Goal: Task Accomplishment & Management: Manage account settings

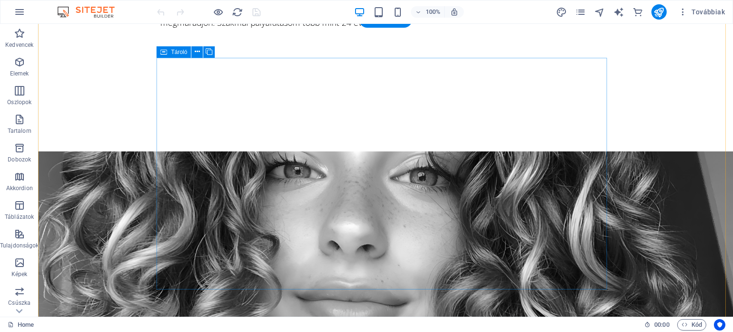
scroll to position [811, 0]
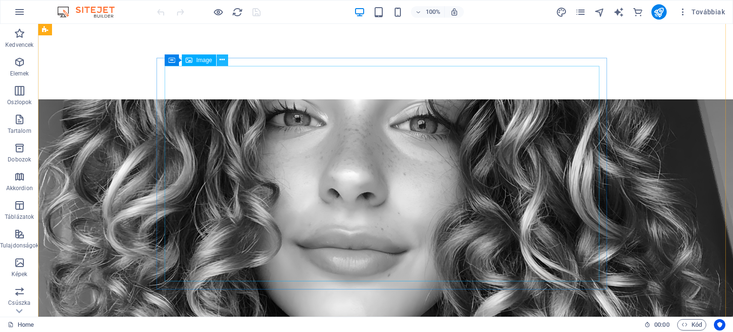
click at [220, 59] on icon at bounding box center [221, 60] width 5 height 10
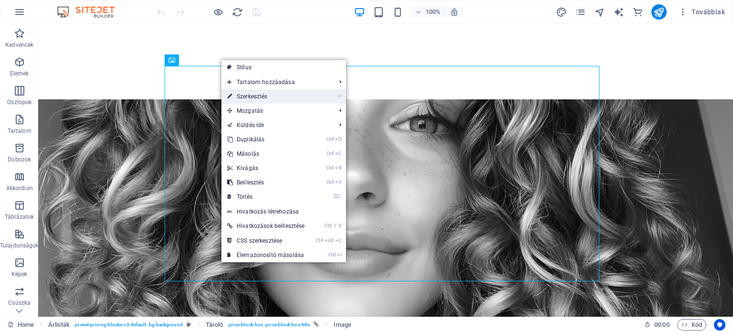
click at [254, 96] on link "⏎ Szerkesztés" at bounding box center [265, 96] width 89 height 14
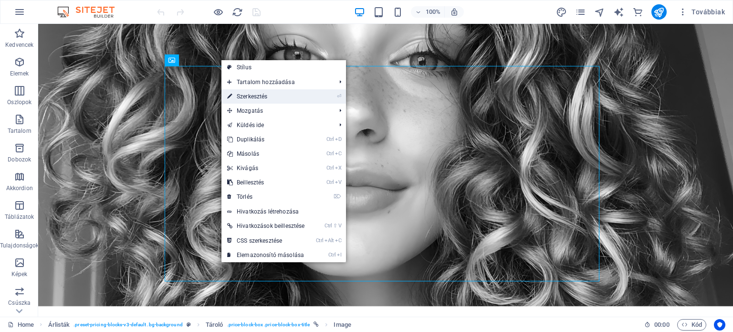
select select "px"
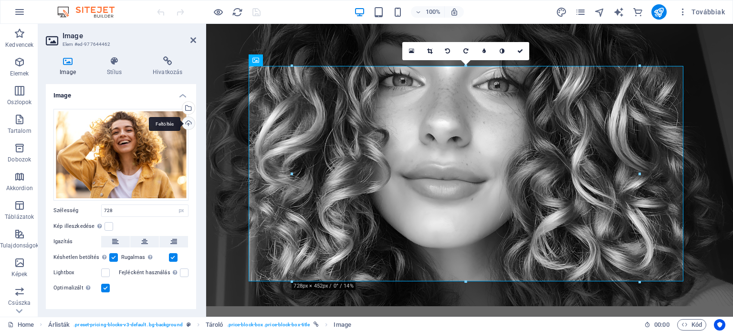
click at [185, 124] on div "Feltöltés" at bounding box center [187, 124] width 14 height 14
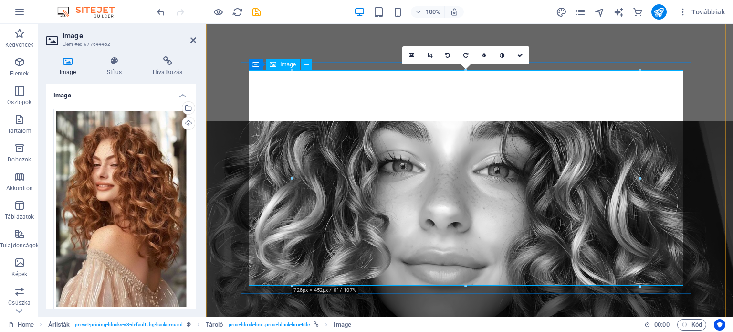
scroll to position [810, 0]
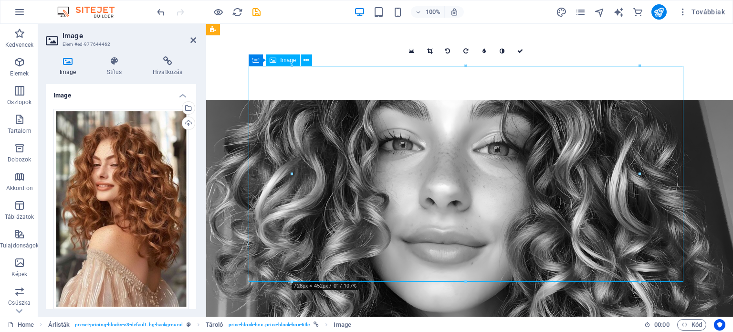
drag, startPoint x: 412, startPoint y: 145, endPoint x: 419, endPoint y: 180, distance: 36.0
drag, startPoint x: 412, startPoint y: 146, endPoint x: 412, endPoint y: 167, distance: 20.5
click at [190, 121] on div "Feltöltés" at bounding box center [187, 124] width 14 height 14
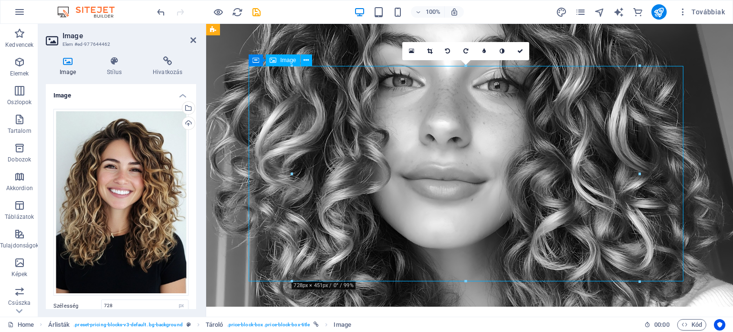
drag, startPoint x: 434, startPoint y: 83, endPoint x: 446, endPoint y: 122, distance: 40.0
click at [428, 52] on icon at bounding box center [429, 51] width 5 height 6
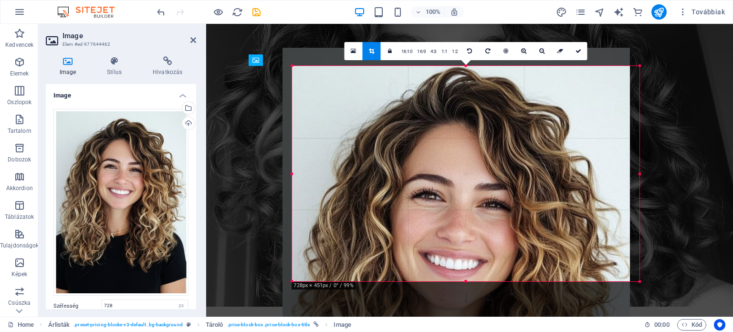
drag, startPoint x: 466, startPoint y: 76, endPoint x: 456, endPoint y: 192, distance: 116.8
click at [456, 192] on div at bounding box center [455, 290] width 347 height 485
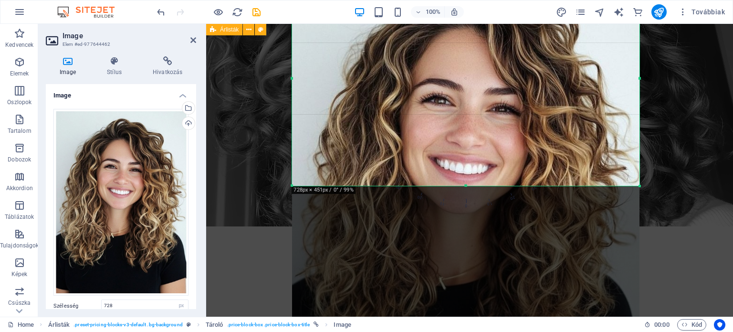
scroll to position [906, 0]
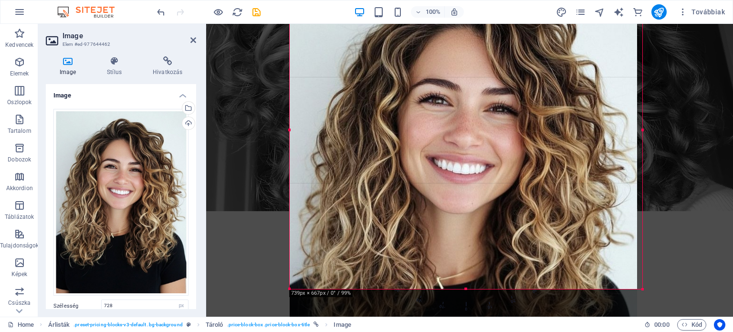
drag, startPoint x: 640, startPoint y: 187, endPoint x: 645, endPoint y: 290, distance: 103.2
click at [645, 290] on div at bounding box center [643, 289] width 6 height 6
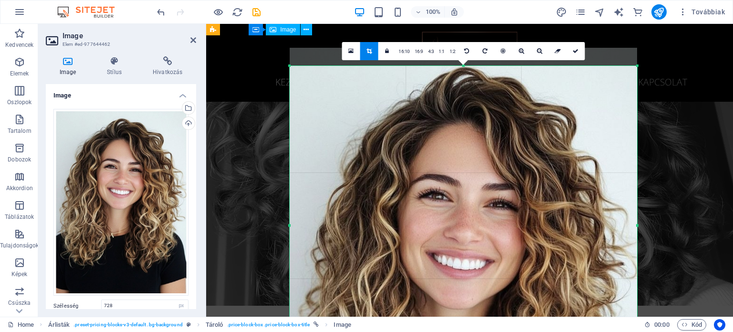
scroll to position [810, 0]
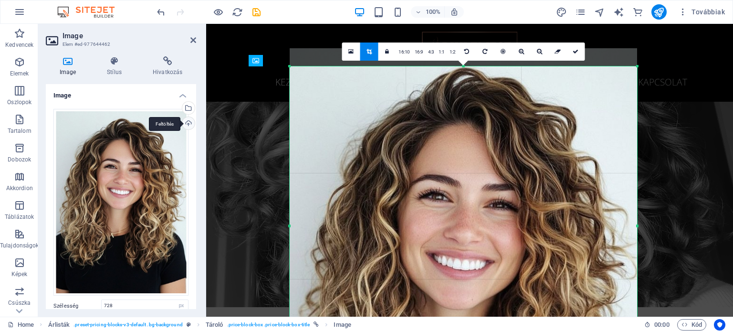
click at [187, 123] on div "Feltöltés" at bounding box center [187, 124] width 14 height 14
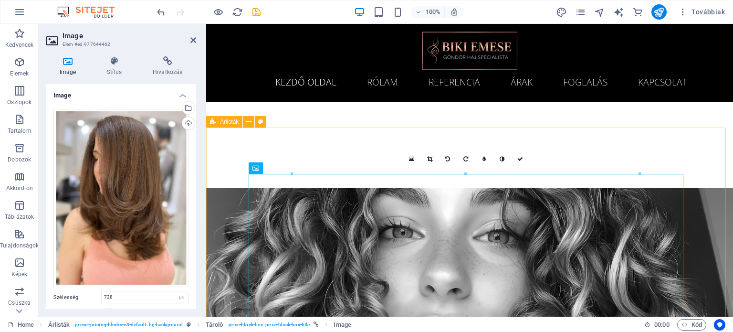
scroll to position [667, 0]
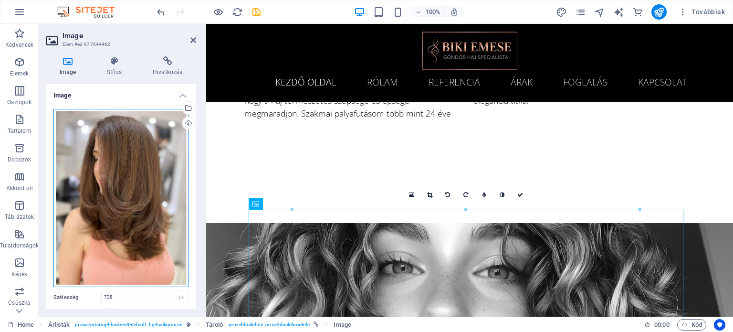
click at [153, 217] on div "Húzza ide a fájlokat, kattintson a fájlok kiválasztásához, vagy válasszon fájlo…" at bounding box center [120, 198] width 135 height 178
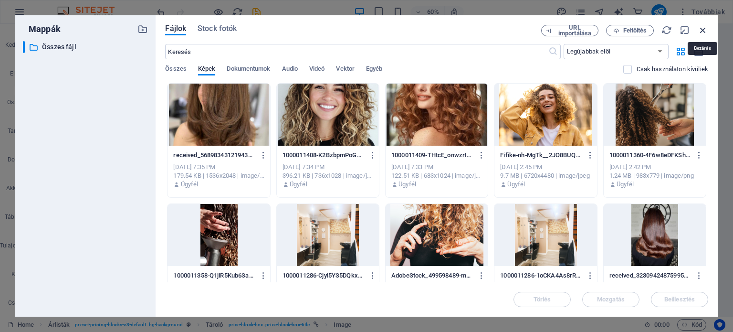
click at [702, 28] on icon "button" at bounding box center [702, 30] width 10 height 10
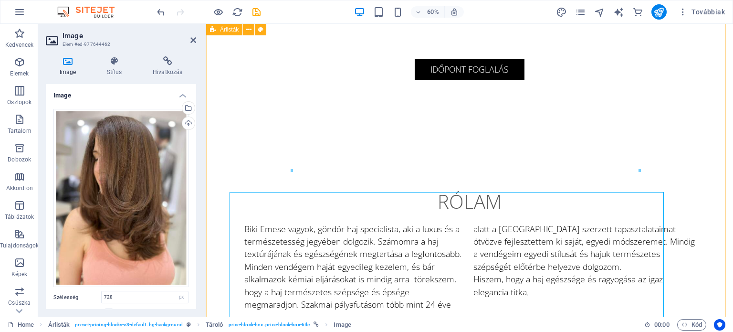
scroll to position [865, 0]
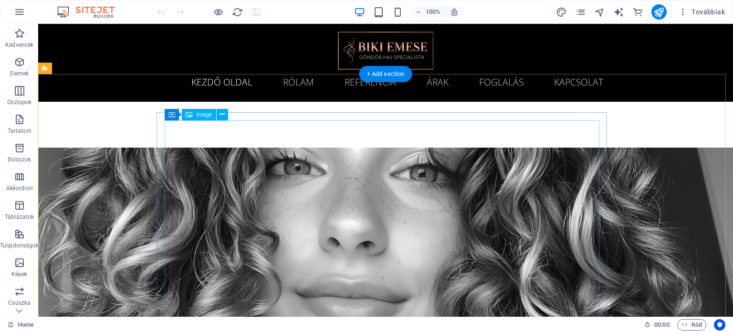
scroll to position [715, 0]
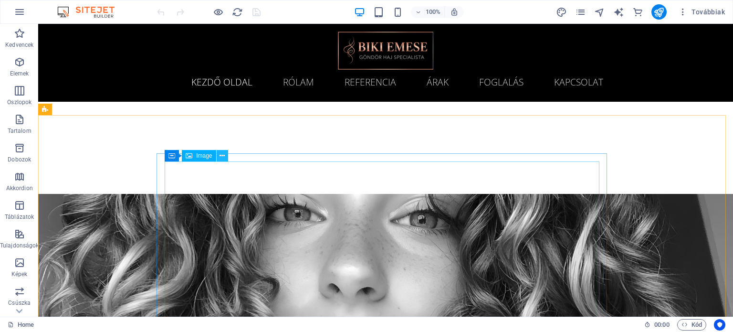
click at [225, 157] on button at bounding box center [222, 155] width 11 height 11
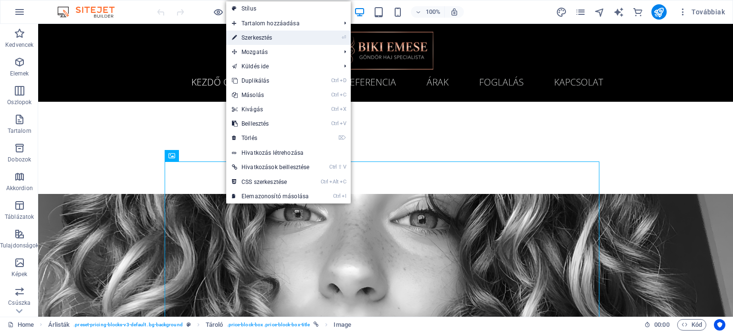
click at [250, 37] on link "⏎ Szerkesztés" at bounding box center [270, 38] width 89 height 14
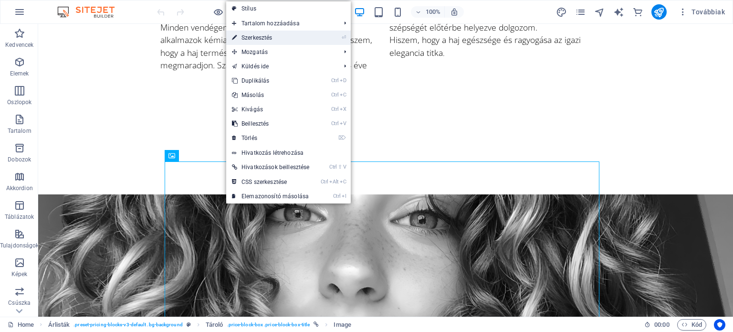
select select "px"
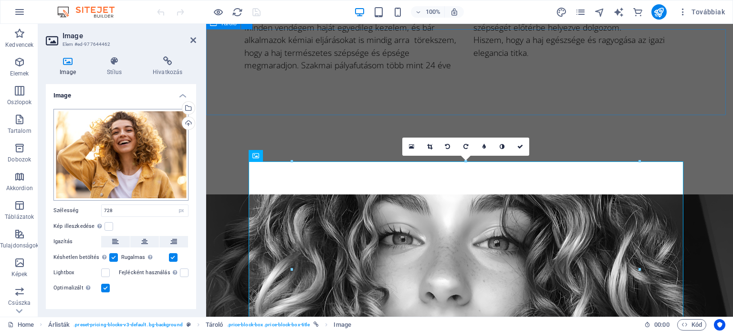
scroll to position [715, 0]
click at [186, 120] on div "Feltöltés" at bounding box center [187, 124] width 14 height 14
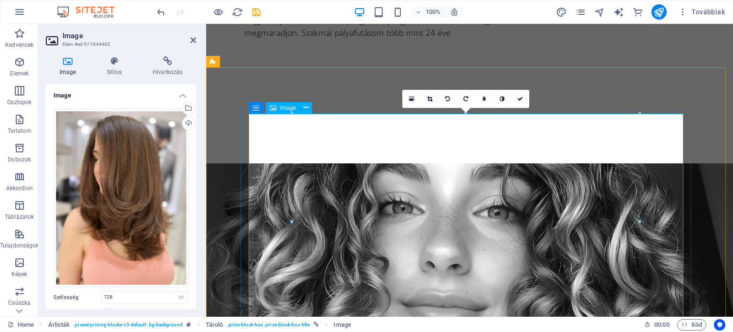
scroll to position [763, 0]
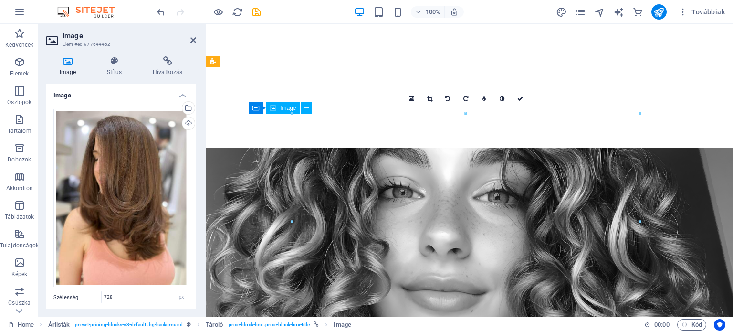
drag, startPoint x: 506, startPoint y: 205, endPoint x: 513, endPoint y: 221, distance: 17.7
click at [429, 97] on icon at bounding box center [429, 99] width 5 height 6
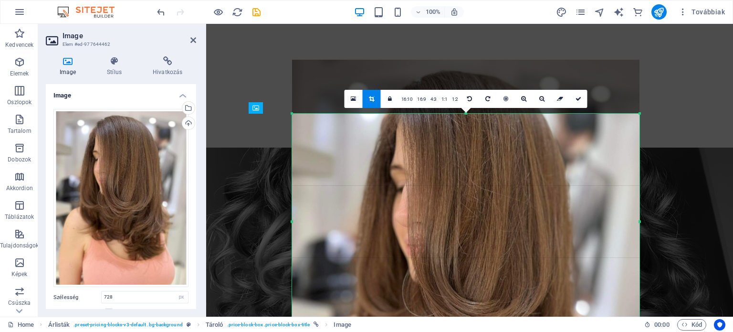
drag, startPoint x: 498, startPoint y: 181, endPoint x: 496, endPoint y: 245, distance: 63.5
click at [496, 245] on div at bounding box center [465, 291] width 347 height 463
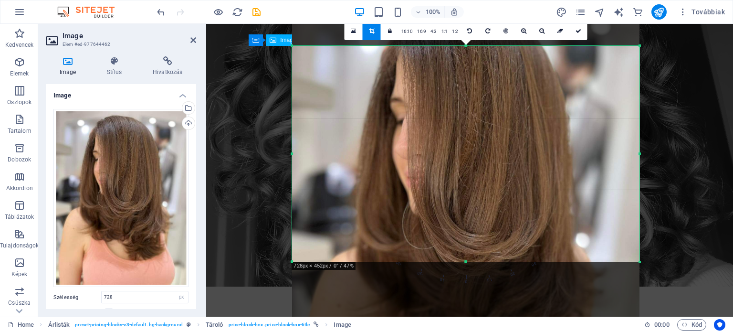
scroll to position [859, 0]
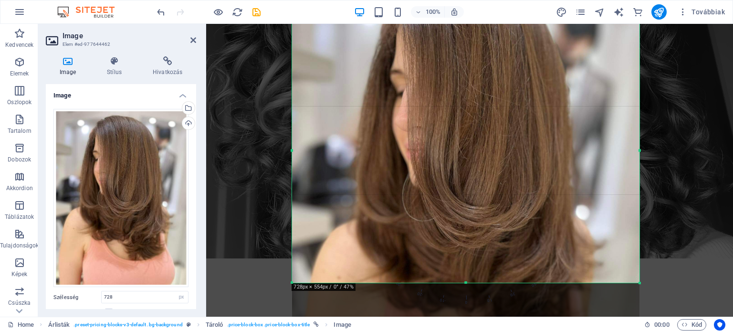
drag, startPoint x: 465, startPoint y: 234, endPoint x: 464, endPoint y: 283, distance: 49.2
click at [464, 283] on div at bounding box center [465, 282] width 347 height 3
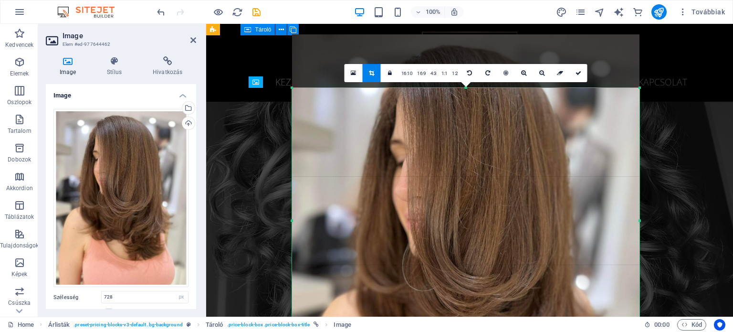
scroll to position [763, 0]
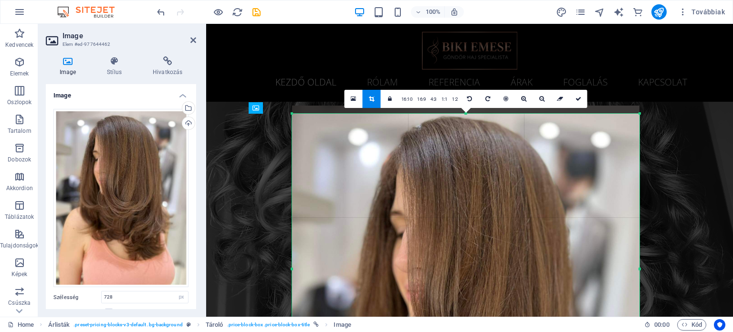
drag, startPoint x: 466, startPoint y: 112, endPoint x: 272, endPoint y: 52, distance: 203.1
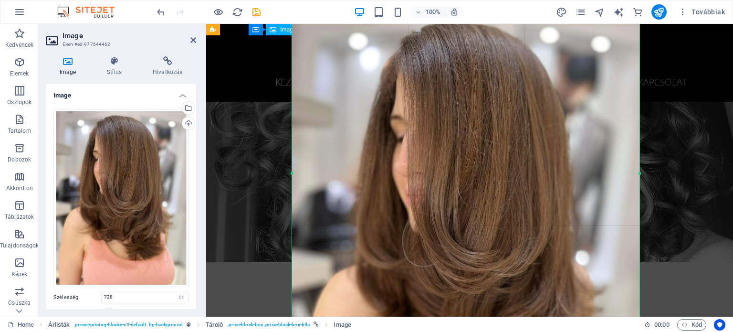
scroll to position [810, 0]
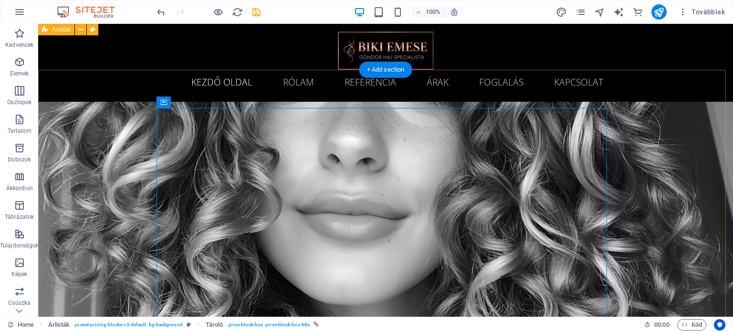
scroll to position [715, 0]
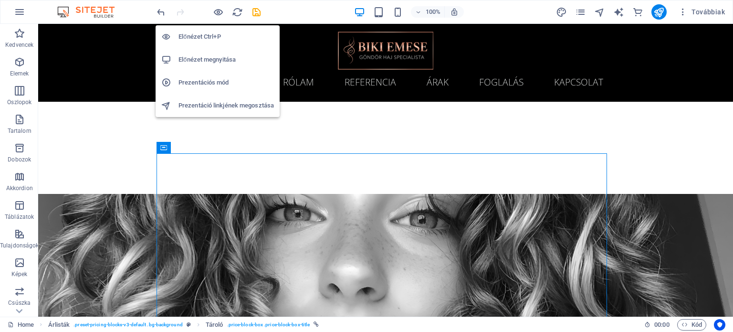
click at [218, 61] on h6 "Előnézet megnyitása" at bounding box center [225, 59] width 95 height 11
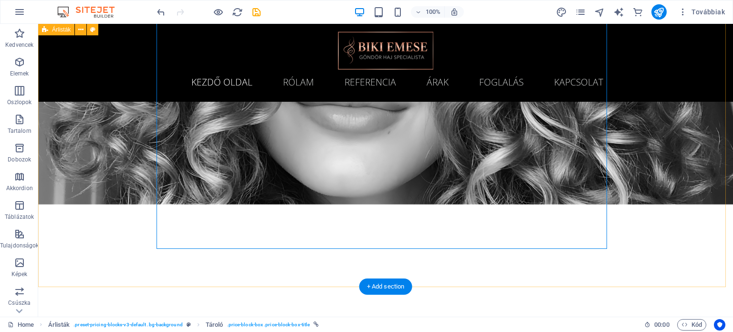
scroll to position [858, 0]
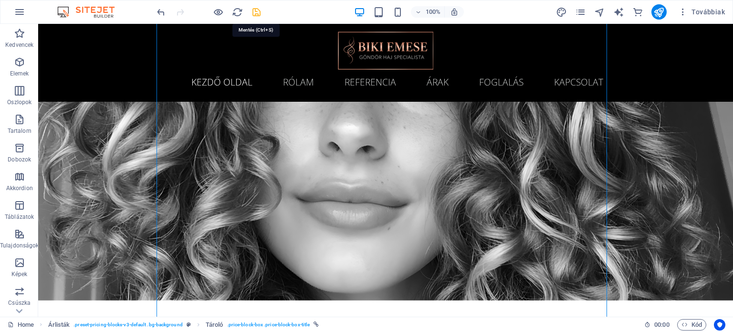
click at [256, 7] on icon "save" at bounding box center [256, 12] width 11 height 11
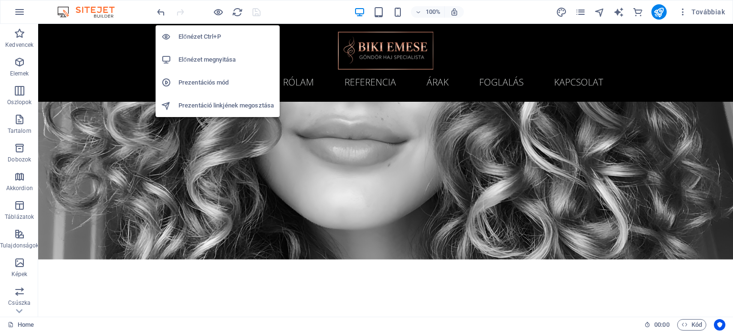
click at [220, 60] on h6 "Előnézet megnyitása" at bounding box center [225, 59] width 95 height 11
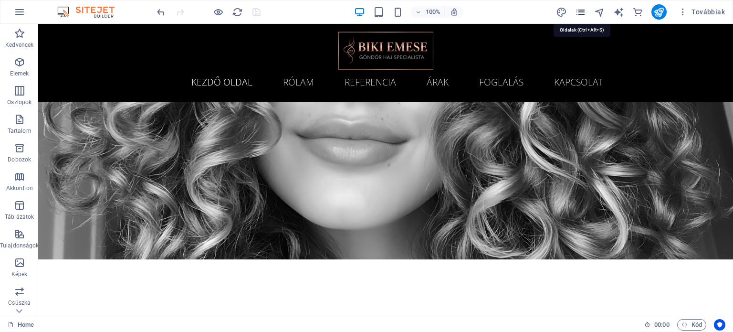
click at [584, 11] on icon "pages" at bounding box center [580, 12] width 11 height 11
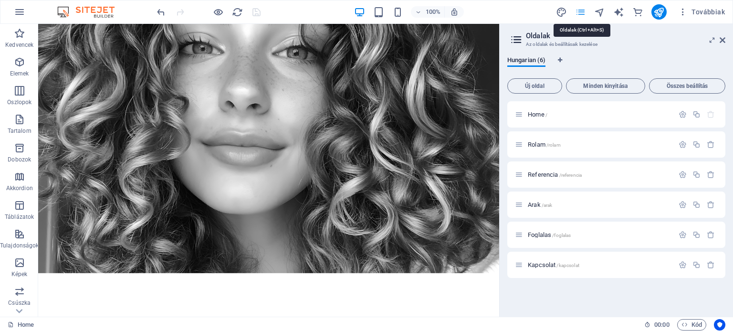
scroll to position [859, 0]
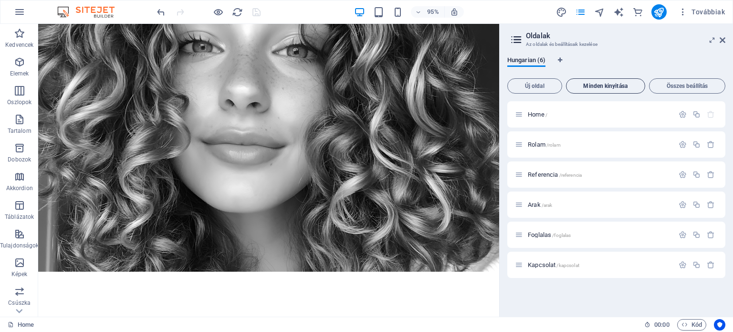
click at [601, 88] on span "Minden kinyitása" at bounding box center [605, 86] width 71 height 6
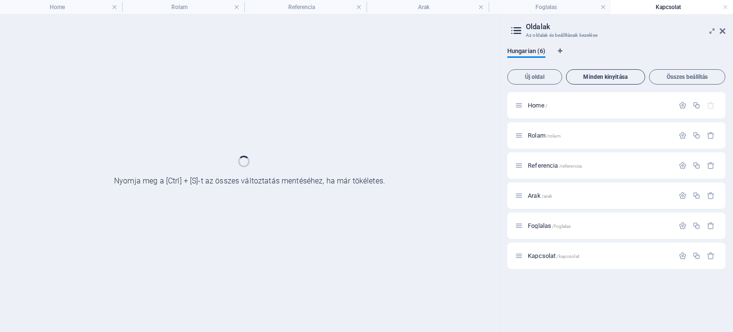
scroll to position [0, 0]
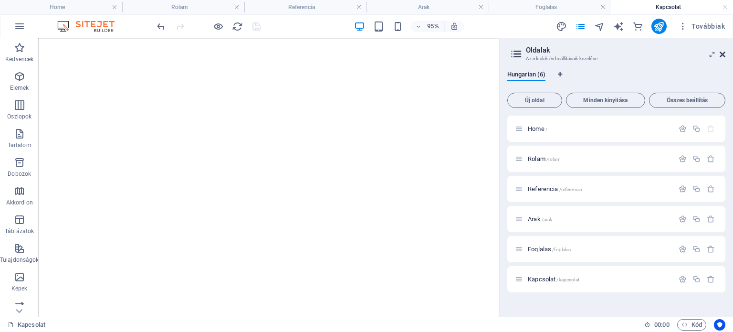
click at [720, 54] on icon at bounding box center [722, 55] width 6 height 8
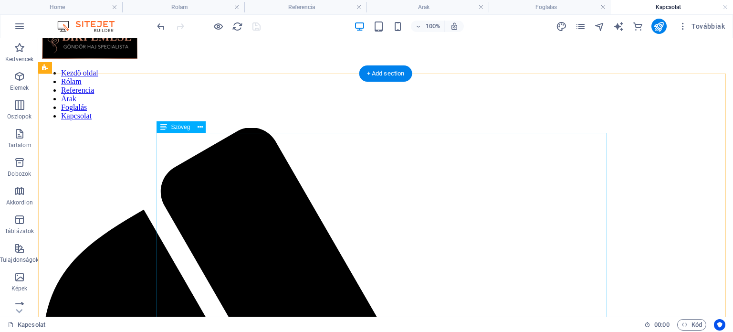
scroll to position [48, 0]
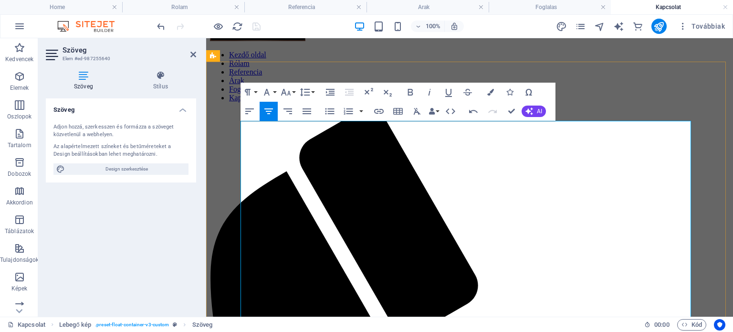
scroll to position [95, 0]
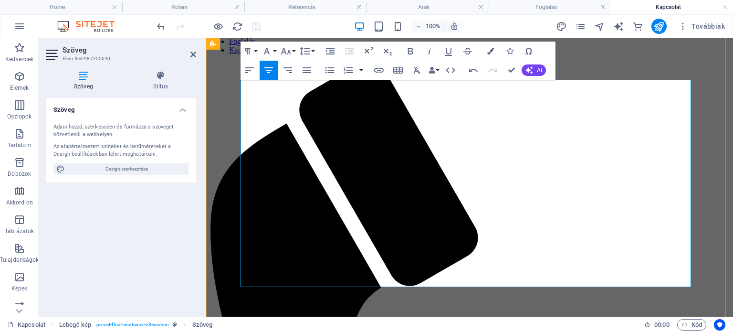
drag, startPoint x: 547, startPoint y: 216, endPoint x: 491, endPoint y: 220, distance: 55.9
drag, startPoint x: 528, startPoint y: 218, endPoint x: 569, endPoint y: 227, distance: 41.4
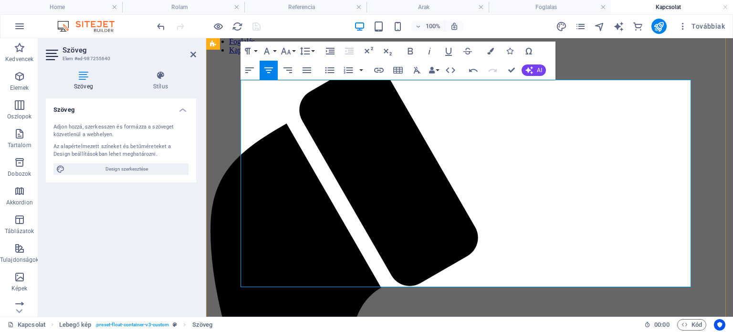
click at [378, 71] on icon "button" at bounding box center [378, 69] width 11 height 11
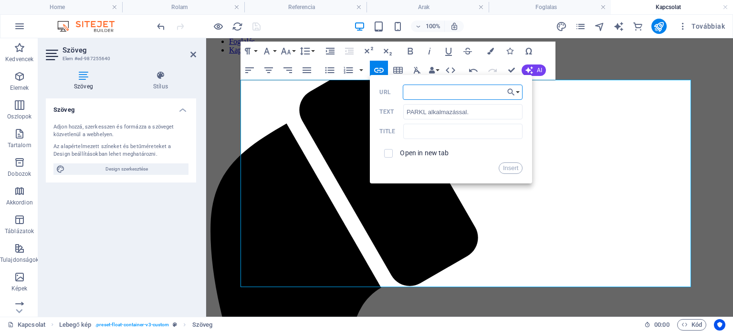
paste input "[URL][DOMAIN_NAME]"
type input "[URL][DOMAIN_NAME]"
click at [389, 152] on input "checkbox" at bounding box center [387, 151] width 9 height 9
checkbox input "true"
click at [508, 166] on button "Insert" at bounding box center [510, 167] width 24 height 11
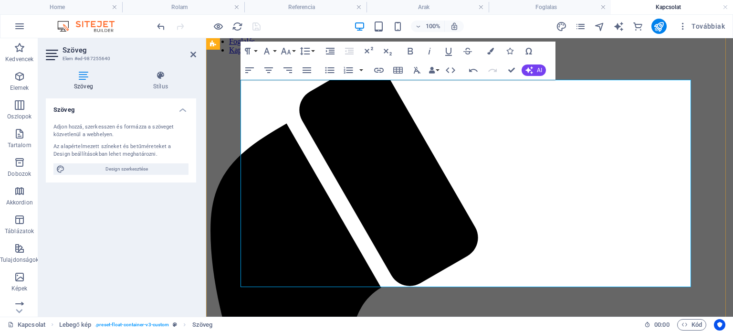
click at [258, 26] on div at bounding box center [208, 26] width 107 height 15
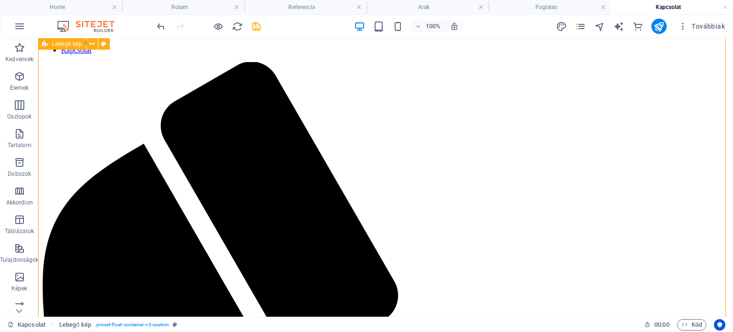
click at [256, 26] on icon "save" at bounding box center [256, 26] width 11 height 11
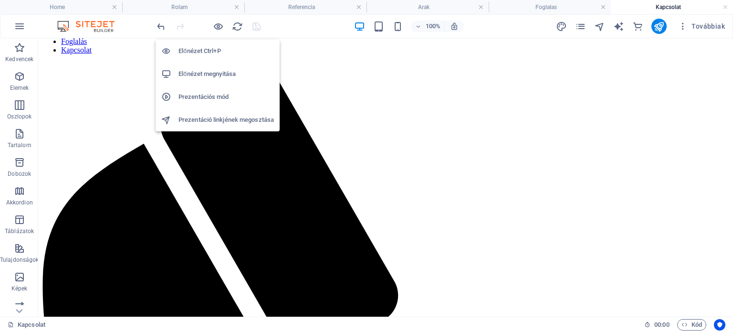
click at [209, 76] on h6 "Előnézet megnyitása" at bounding box center [225, 73] width 95 height 11
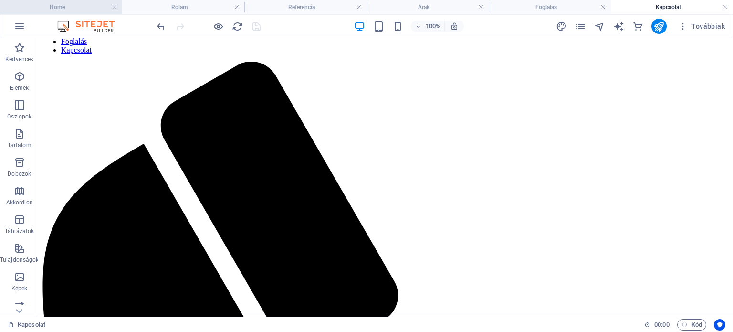
click at [77, 7] on h4 "Home" at bounding box center [61, 7] width 122 height 10
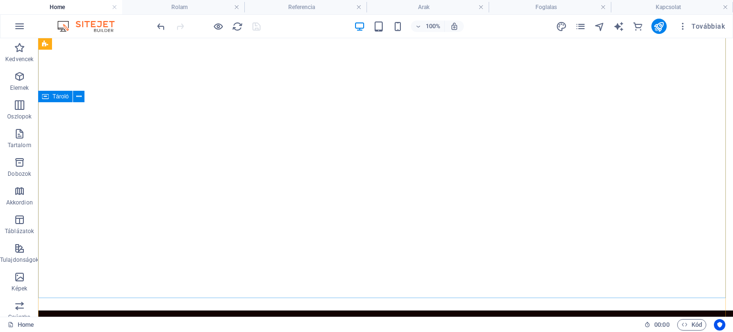
scroll to position [0, 0]
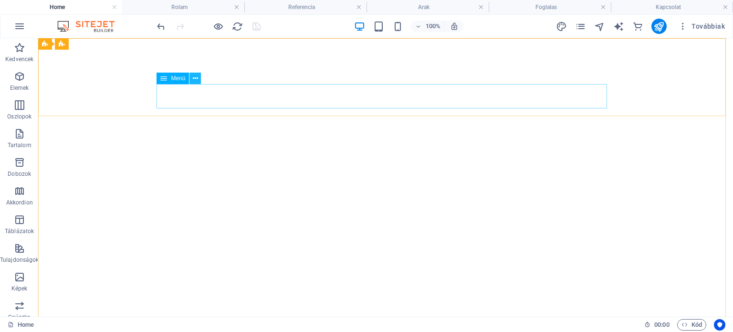
click at [196, 78] on icon at bounding box center [195, 78] width 5 height 10
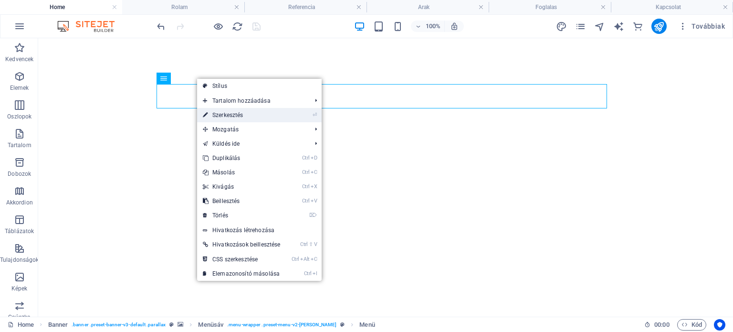
click at [221, 118] on link "⏎ Szerkesztés" at bounding box center [241, 115] width 89 height 14
select select
select select "1"
select select
select select "2"
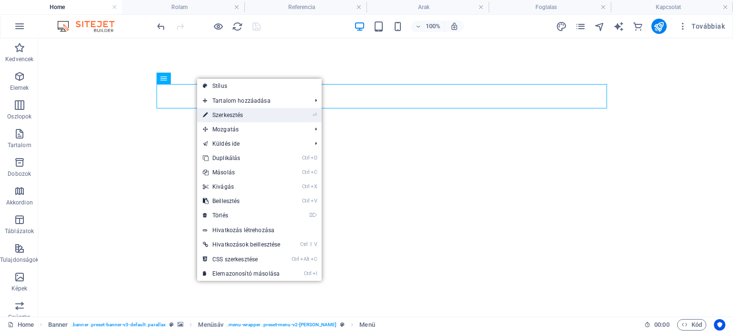
select select
select select "3"
select select
select select "4"
select select
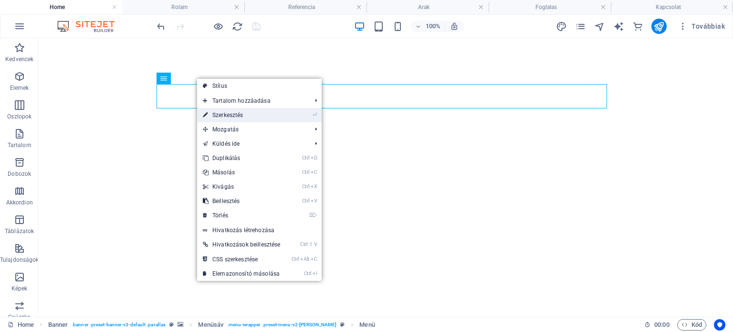
select select "5"
select select
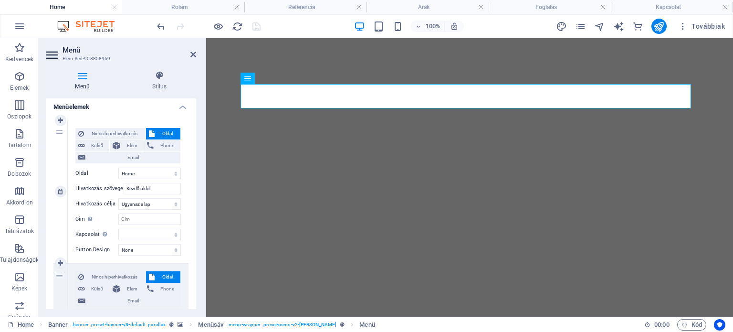
scroll to position [70, 0]
click at [163, 187] on input "Kezdő oldal" at bounding box center [152, 186] width 57 height 11
type input "Kezdő"
select select
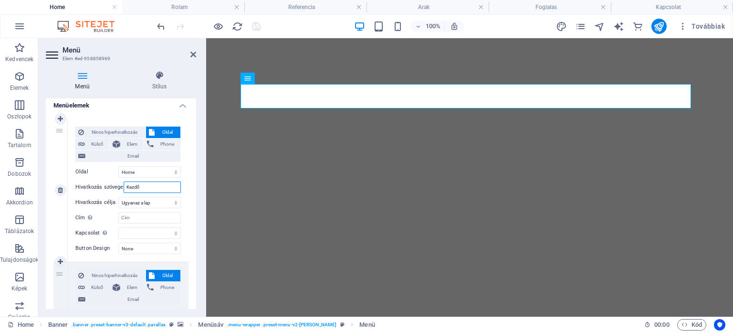
select select
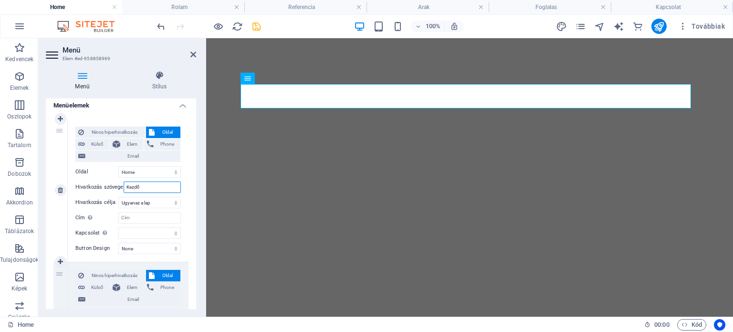
type input "Kezdő"
select select
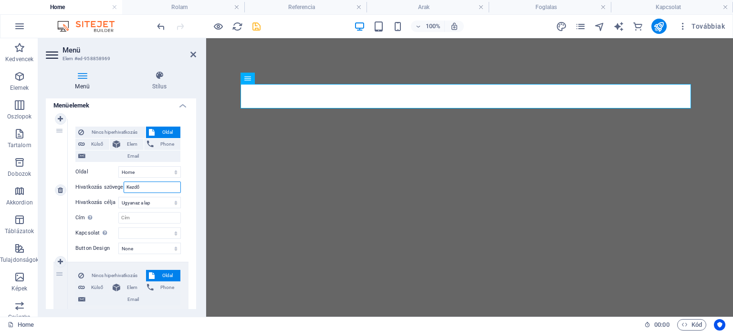
select select
type input "Kezdőlap"
select select
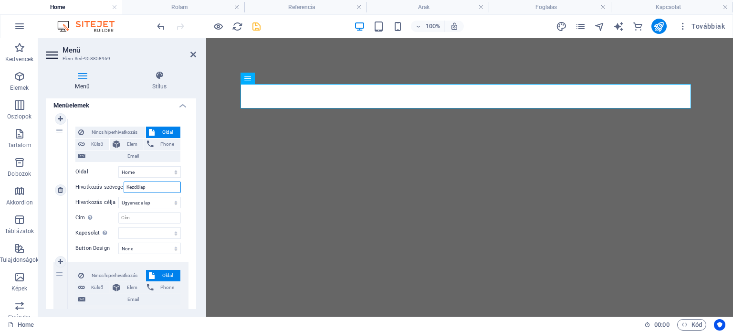
select select
type input "Kezdőlap"
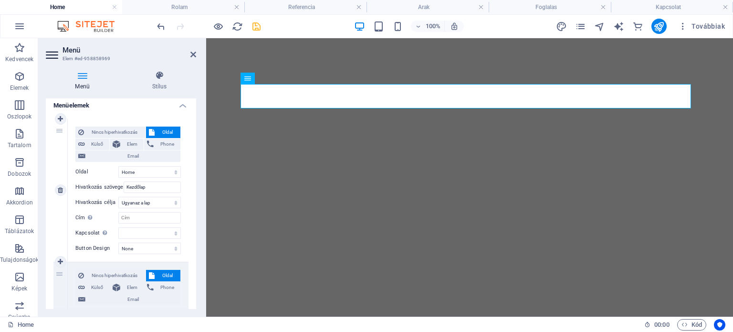
click at [184, 187] on div "Nincs hiperhivatkozás Oldal Külső Elem Phone Email Oldal Home Rolam Referencia …" at bounding box center [128, 190] width 121 height 143
click at [256, 27] on icon "save" at bounding box center [256, 26] width 11 height 11
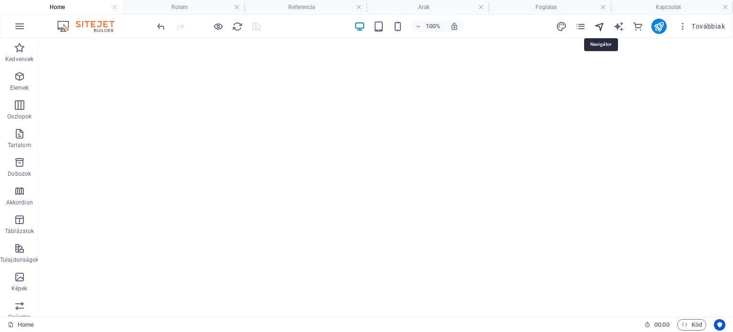
click at [599, 25] on icon "navigator" at bounding box center [599, 26] width 11 height 11
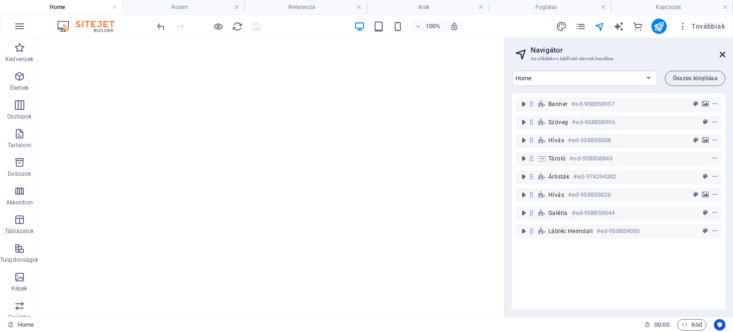
click at [724, 55] on icon at bounding box center [722, 55] width 6 height 8
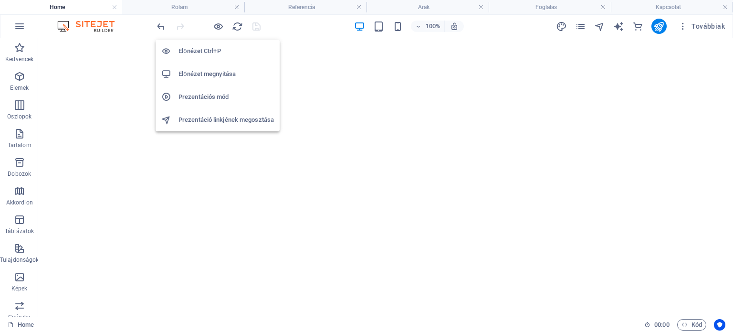
click at [212, 70] on h6 "Előnézet megnyitása" at bounding box center [225, 73] width 95 height 11
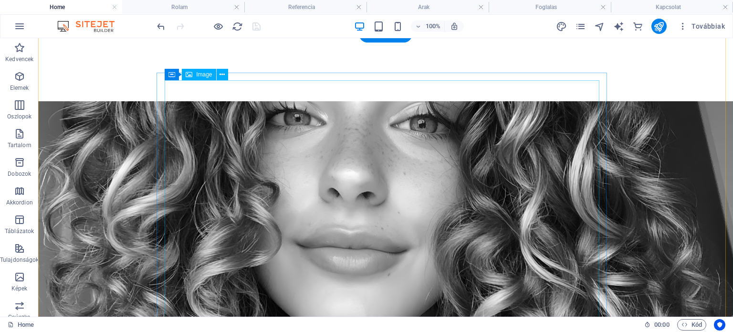
scroll to position [811, 0]
click at [221, 76] on icon at bounding box center [221, 74] width 5 height 10
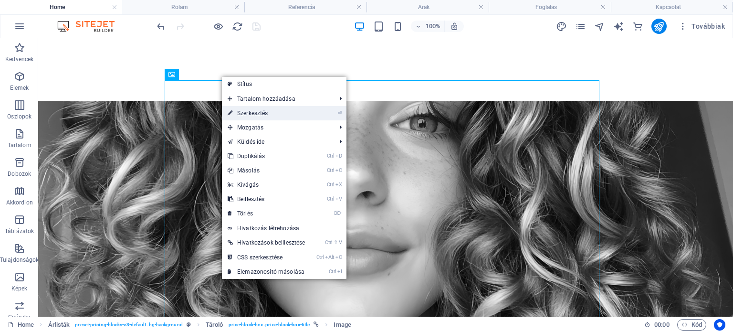
click at [249, 112] on link "⏎ Szerkesztés" at bounding box center [266, 113] width 89 height 14
select select "px"
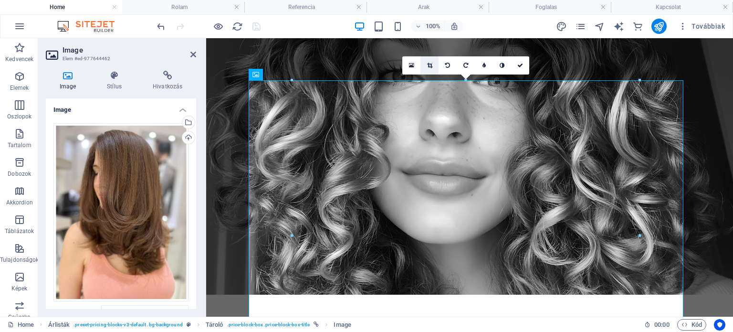
click at [429, 65] on icon at bounding box center [429, 65] width 5 height 6
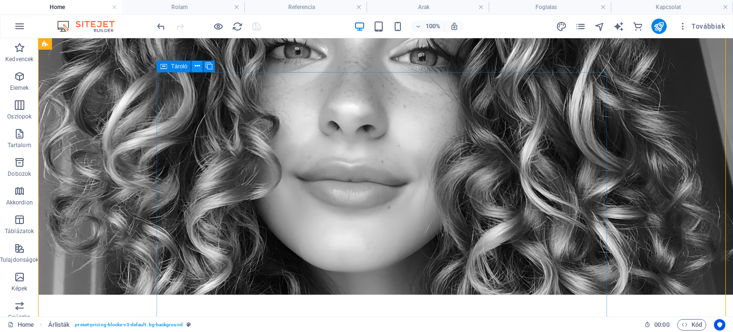
click at [193, 65] on button at bounding box center [196, 66] width 11 height 11
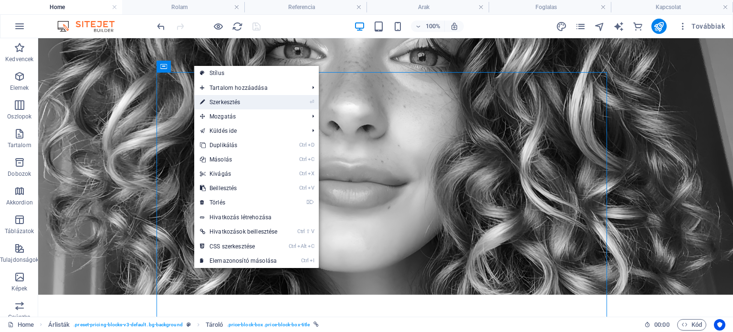
click at [226, 100] on link "⏎ Szerkesztés" at bounding box center [238, 102] width 89 height 14
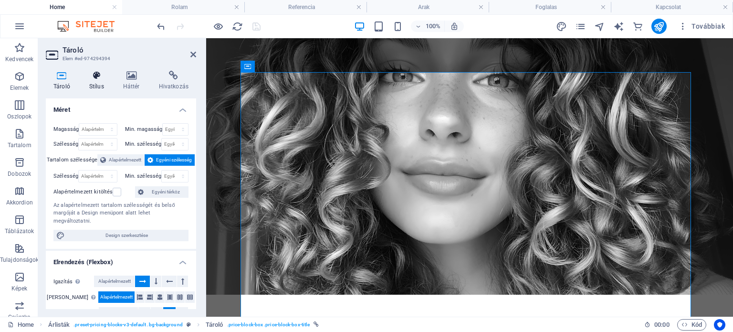
click at [100, 75] on icon at bounding box center [97, 76] width 30 height 10
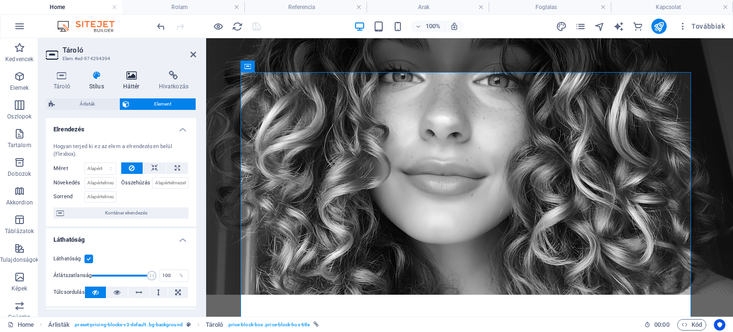
click at [132, 76] on icon at bounding box center [131, 76] width 32 height 10
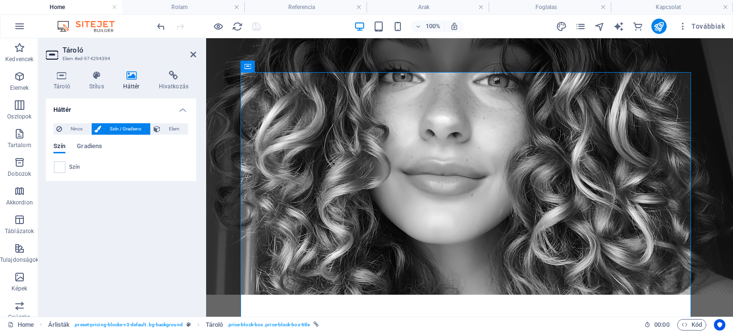
click at [114, 127] on span "Szín / Gradiens" at bounding box center [125, 128] width 43 height 11
click at [60, 165] on span at bounding box center [59, 167] width 10 height 10
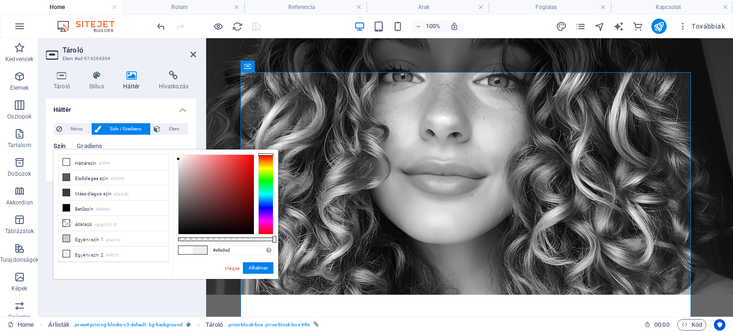
click at [178, 159] on div at bounding box center [215, 194] width 75 height 79
click at [179, 162] on div at bounding box center [215, 194] width 75 height 79
click at [178, 165] on div at bounding box center [215, 194] width 75 height 79
click at [178, 168] on div at bounding box center [215, 194] width 75 height 79
click at [178, 171] on div at bounding box center [216, 194] width 76 height 80
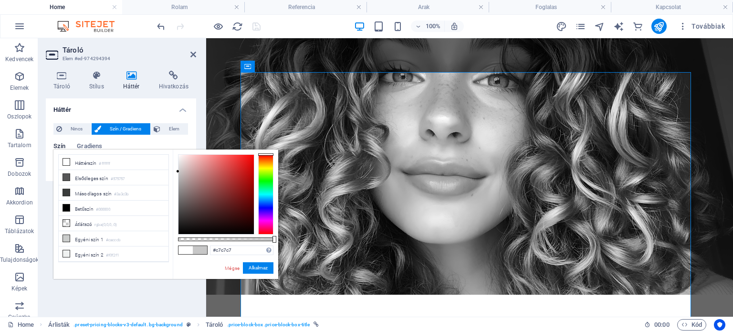
click at [177, 167] on div "#c7c7c7 Támogatott formátumok #0852ed rgb(8, 82, 237) rgba(8, 82, 237, 90%) hsv…" at bounding box center [225, 283] width 105 height 268
click at [179, 167] on div at bounding box center [215, 194] width 75 height 79
type input "#cdcdcd"
click at [178, 169] on div at bounding box center [215, 194] width 75 height 79
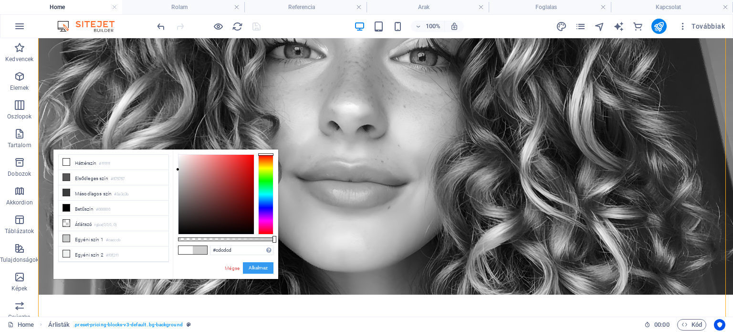
click at [261, 269] on button "Alkalmaz" at bounding box center [258, 267] width 31 height 11
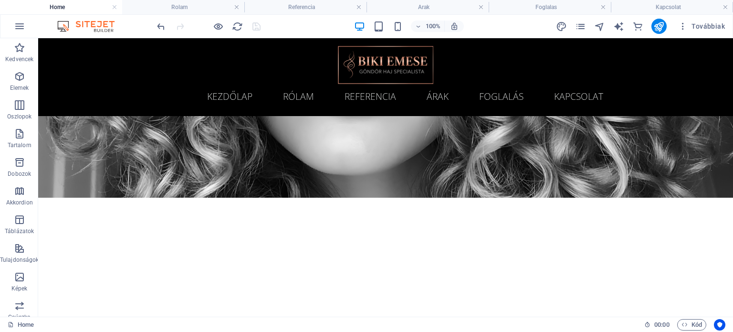
scroll to position [763, 0]
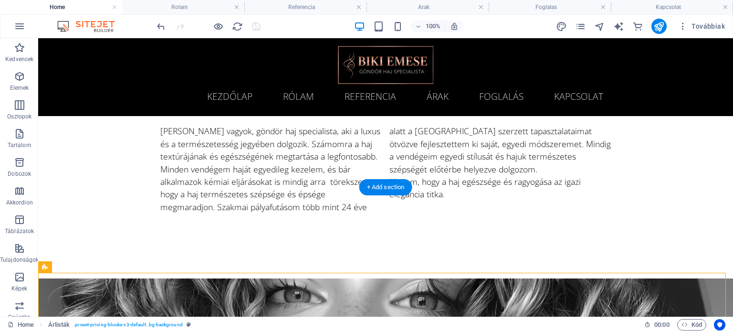
scroll to position [572, 0]
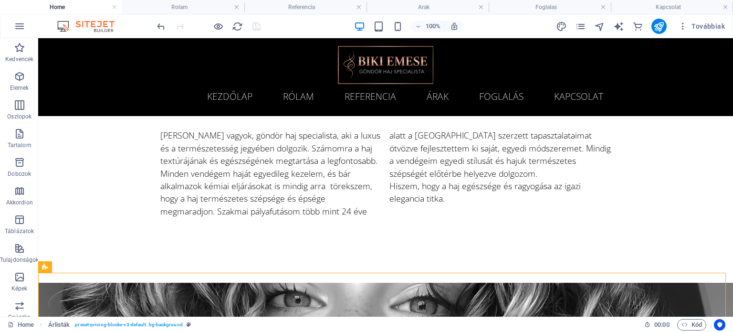
click at [257, 24] on div at bounding box center [208, 26] width 107 height 15
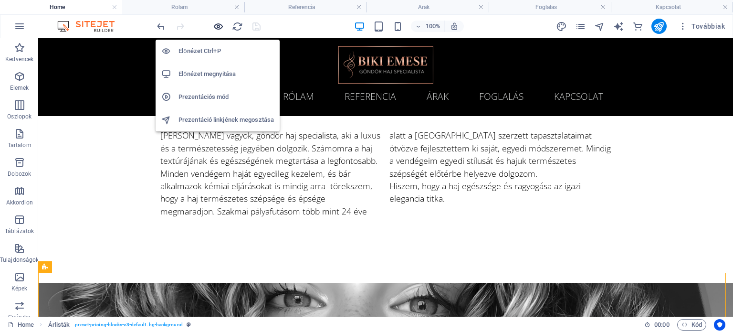
click at [221, 27] on icon "button" at bounding box center [218, 26] width 11 height 11
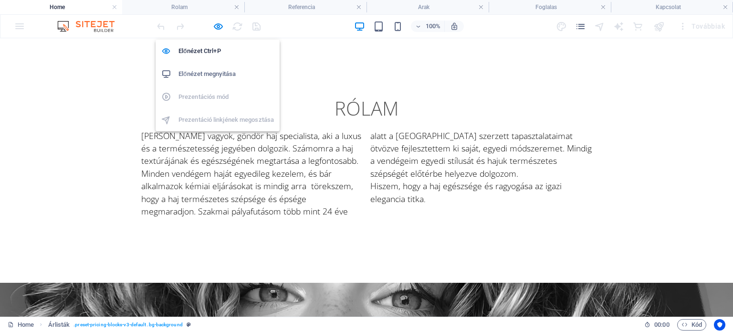
click at [229, 71] on h6 "Előnézet megnyitása" at bounding box center [225, 73] width 95 height 11
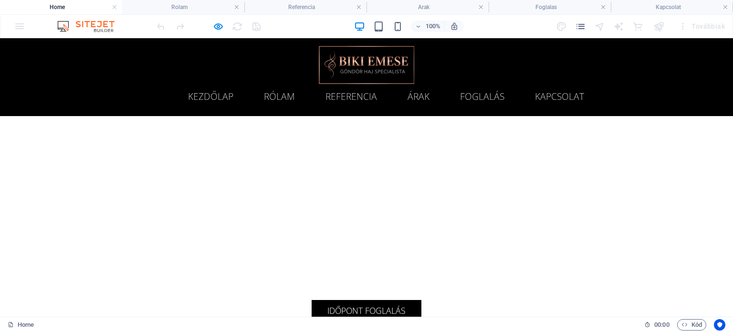
scroll to position [238, 0]
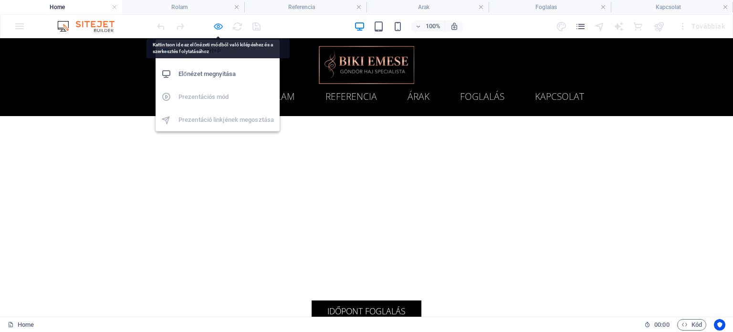
click at [217, 26] on icon "button" at bounding box center [218, 26] width 11 height 11
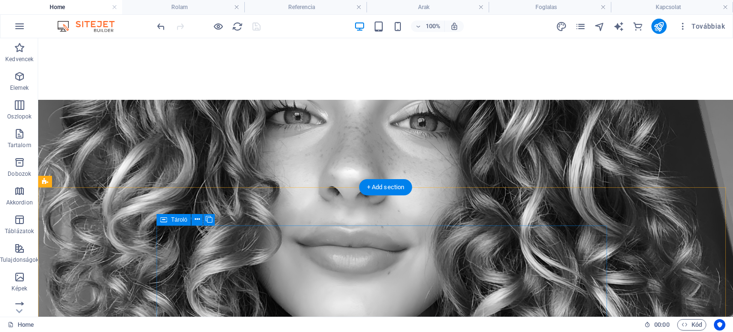
scroll to position [810, 0]
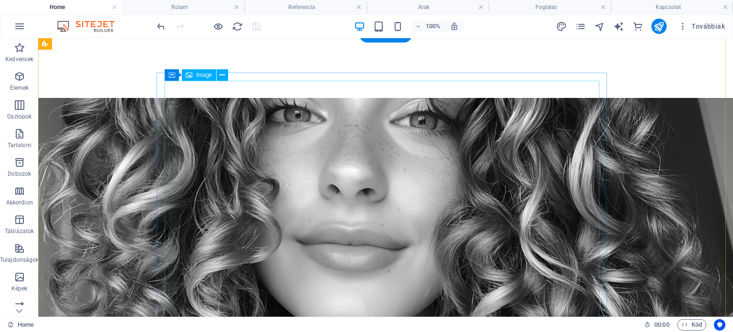
select select "px"
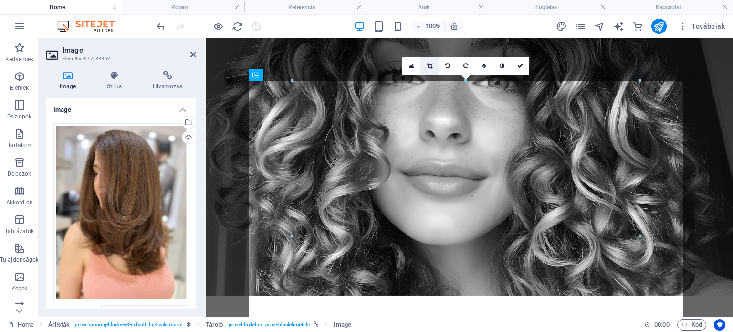
click at [429, 65] on icon at bounding box center [429, 66] width 5 height 6
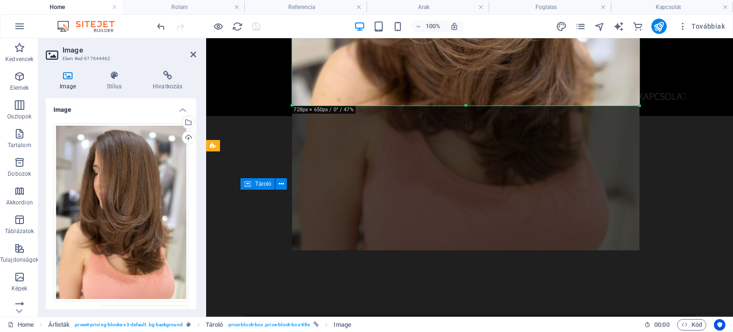
scroll to position [1048, 0]
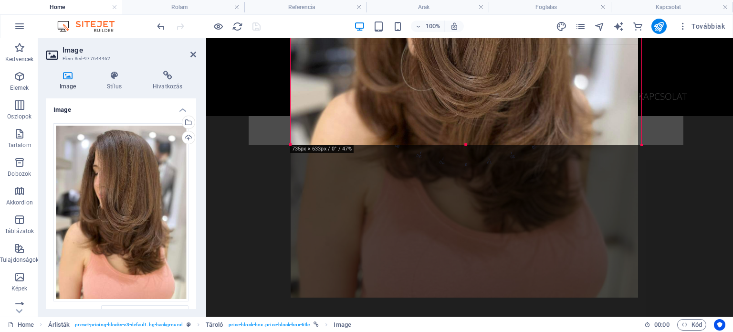
drag, startPoint x: 639, startPoint y: 152, endPoint x: 642, endPoint y: 144, distance: 8.8
click at [642, 144] on div at bounding box center [642, 145] width 6 height 6
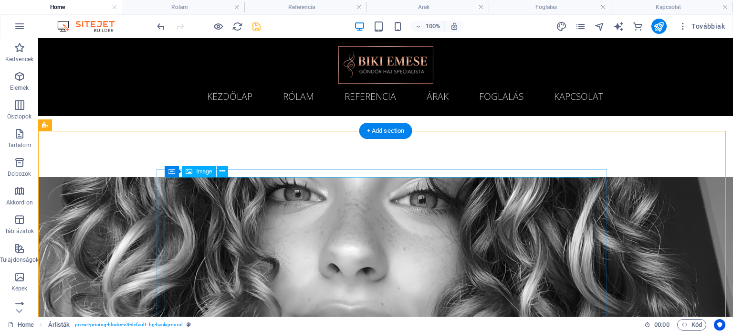
scroll to position [714, 0]
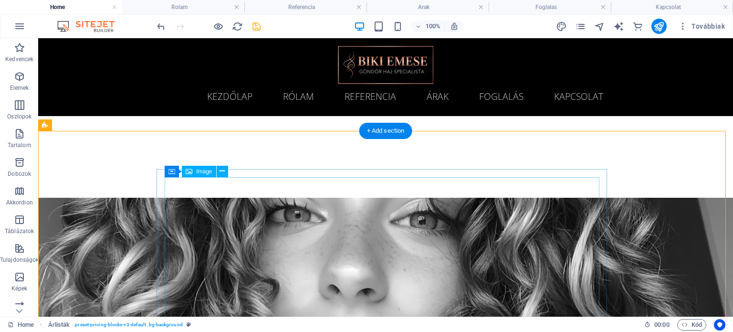
select select "px"
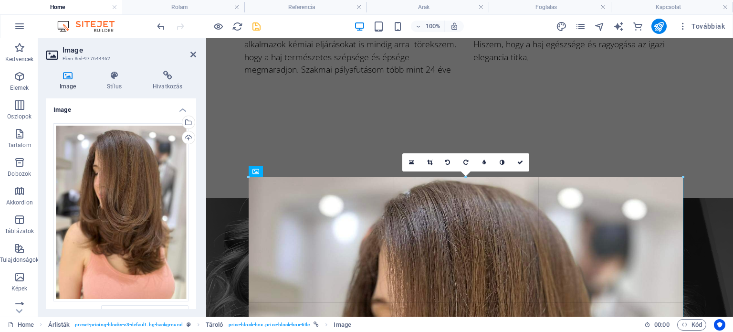
drag, startPoint x: 641, startPoint y: 177, endPoint x: 726, endPoint y: 162, distance: 86.7
type input "910"
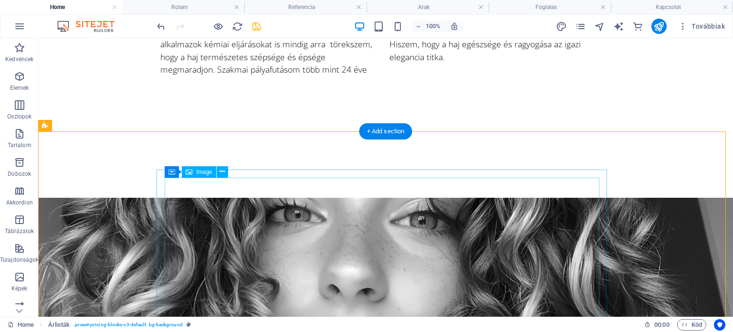
select select "px"
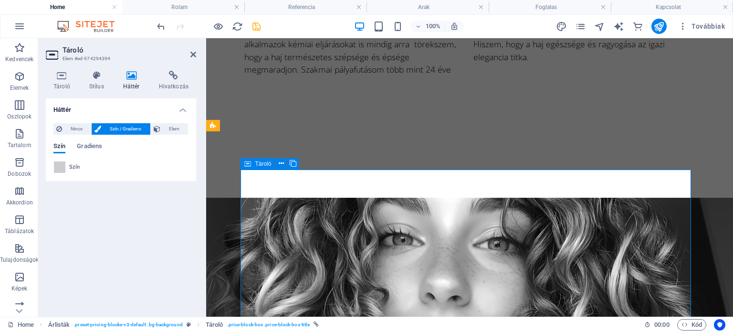
click at [280, 164] on icon at bounding box center [281, 163] width 5 height 10
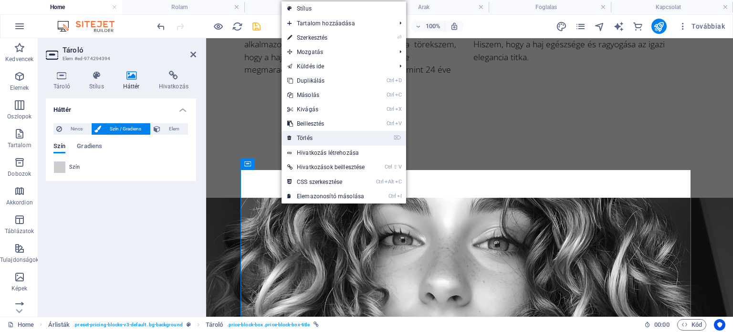
click at [312, 137] on link "⌦ Törlés" at bounding box center [325, 138] width 89 height 14
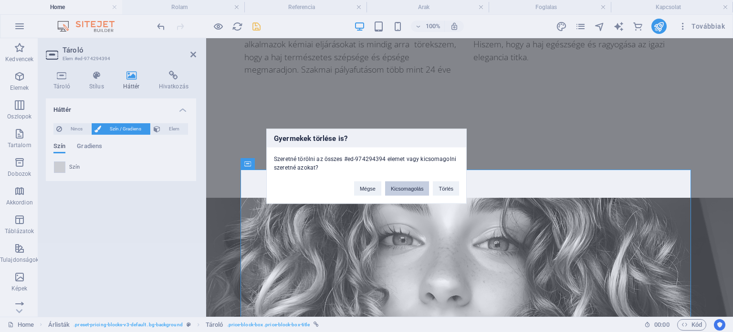
click at [406, 186] on button "Kicsomagolás" at bounding box center [407, 188] width 44 height 14
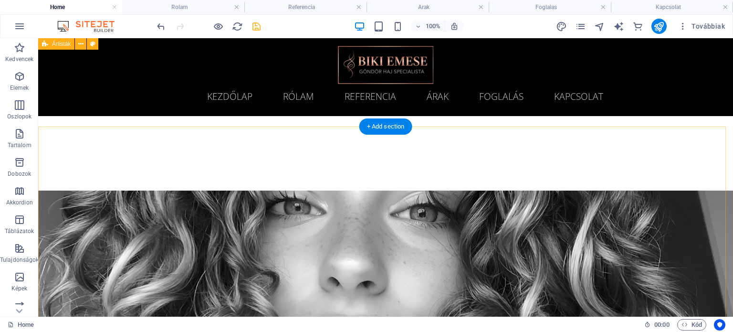
scroll to position [712, 0]
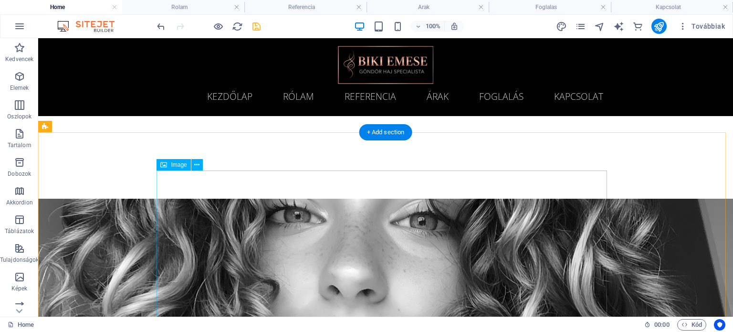
select select "px"
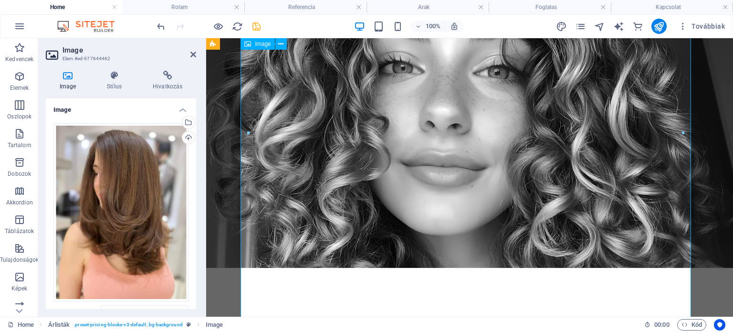
scroll to position [951, 0]
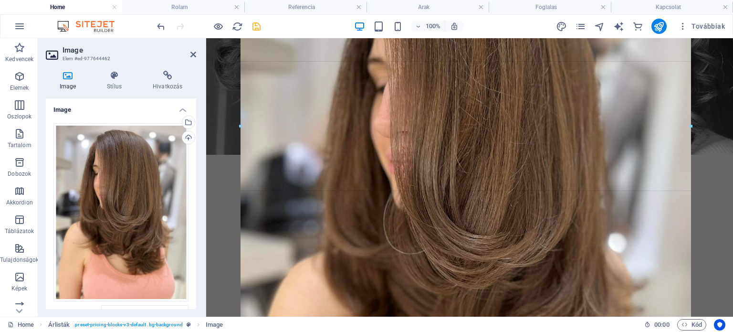
drag, startPoint x: 684, startPoint y: 298, endPoint x: 701, endPoint y: 292, distance: 18.1
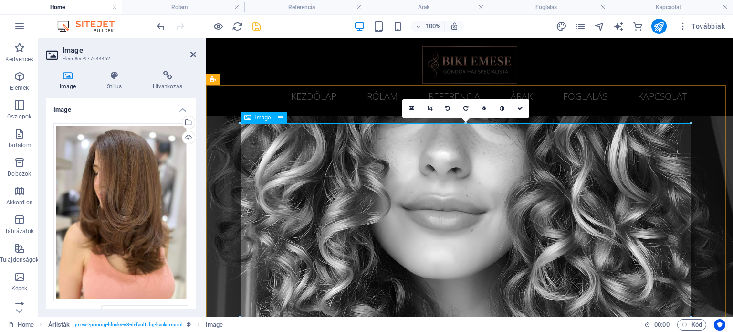
scroll to position [759, 0]
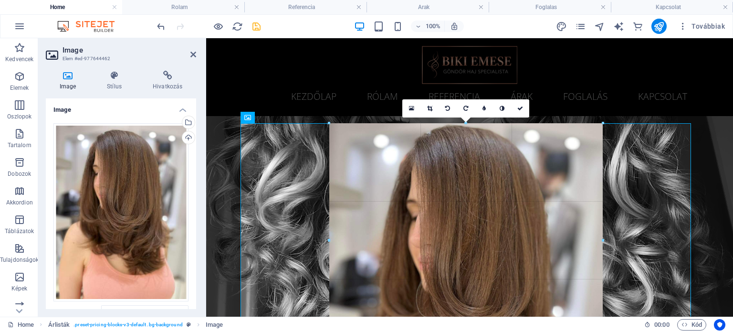
drag, startPoint x: 692, startPoint y: 122, endPoint x: 514, endPoint y: 314, distance: 261.9
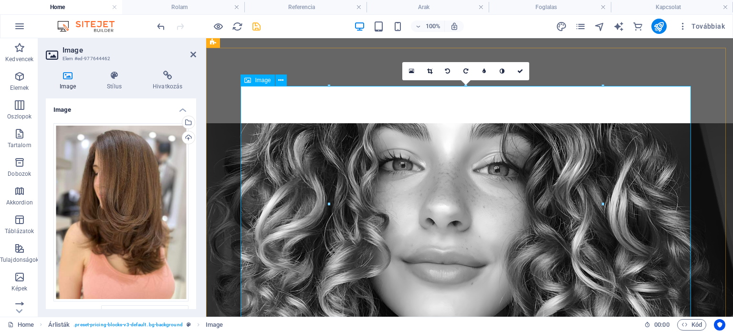
scroll to position [807, 0]
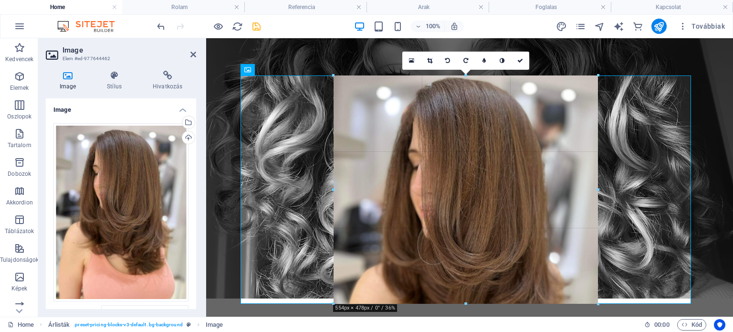
drag, startPoint x: 467, startPoint y: 310, endPoint x: 469, endPoint y: 303, distance: 7.5
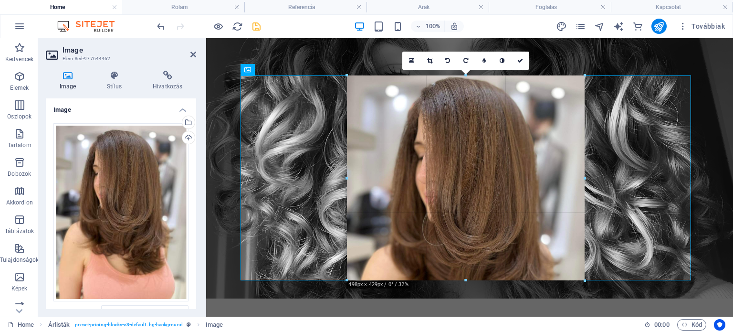
drag, startPoint x: 597, startPoint y: 189, endPoint x: 568, endPoint y: 193, distance: 29.8
type input "498"
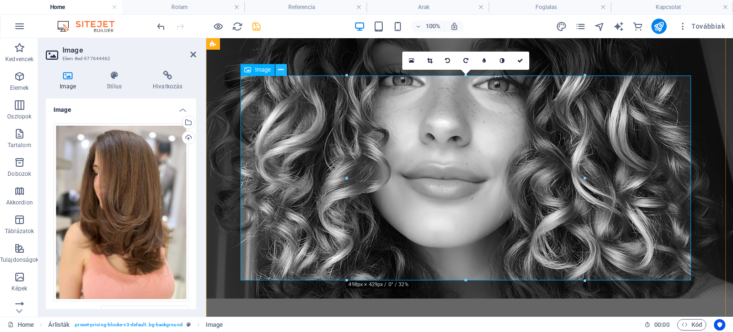
click at [279, 70] on icon at bounding box center [280, 70] width 5 height 10
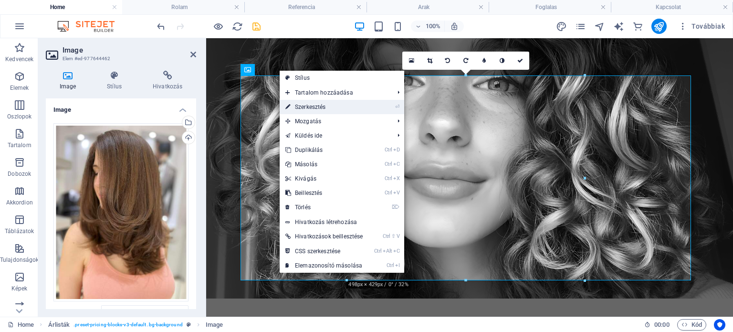
click at [322, 106] on link "⏎ Szerkesztés" at bounding box center [324, 107] width 89 height 14
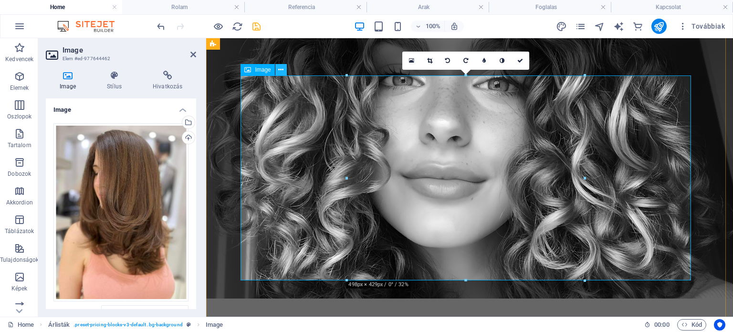
click at [282, 69] on icon at bounding box center [280, 70] width 5 height 10
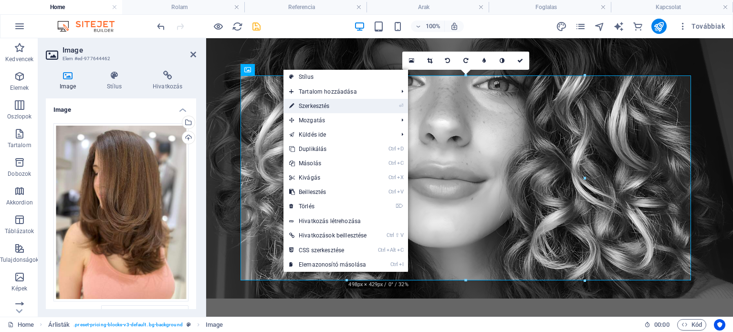
click at [305, 106] on link "⏎ Szerkesztés" at bounding box center [327, 106] width 89 height 14
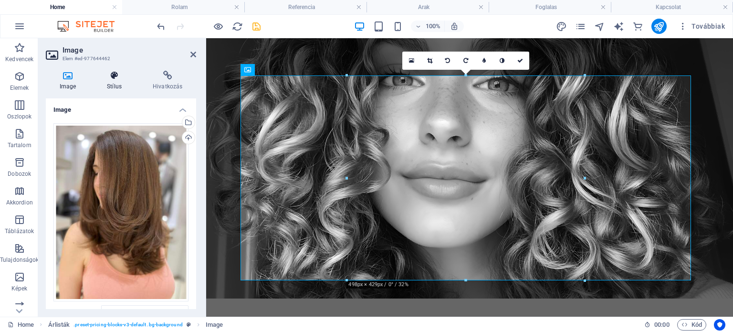
click at [115, 77] on icon at bounding box center [114, 76] width 42 height 10
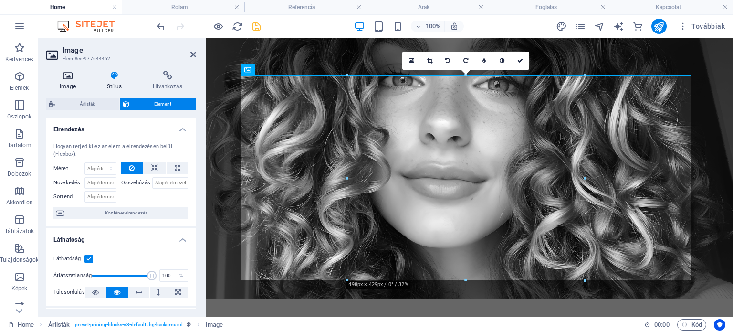
click at [71, 78] on icon at bounding box center [68, 76] width 44 height 10
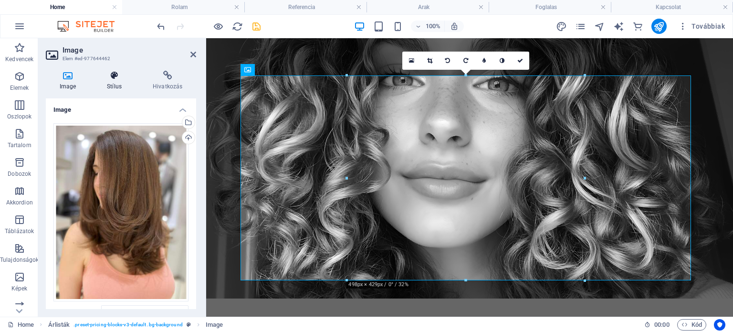
click at [116, 76] on icon at bounding box center [114, 76] width 42 height 10
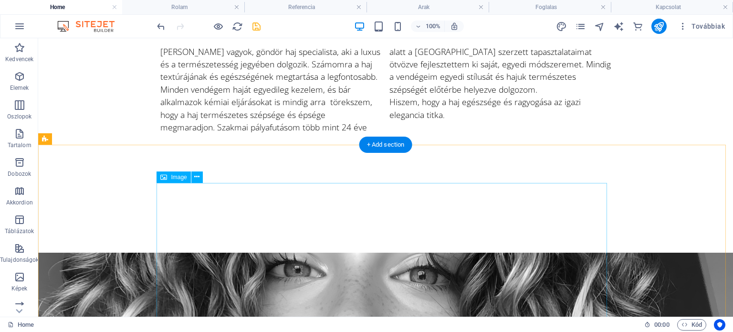
scroll to position [712, 0]
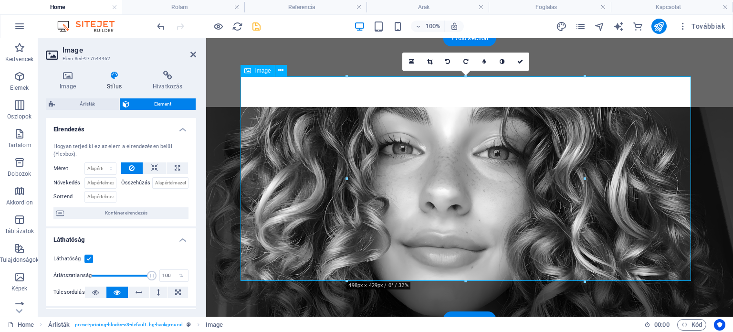
scroll to position [807, 0]
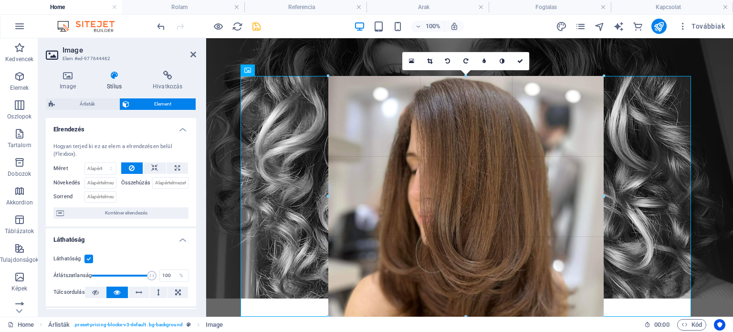
drag, startPoint x: 465, startPoint y: 281, endPoint x: 479, endPoint y: 317, distance: 38.4
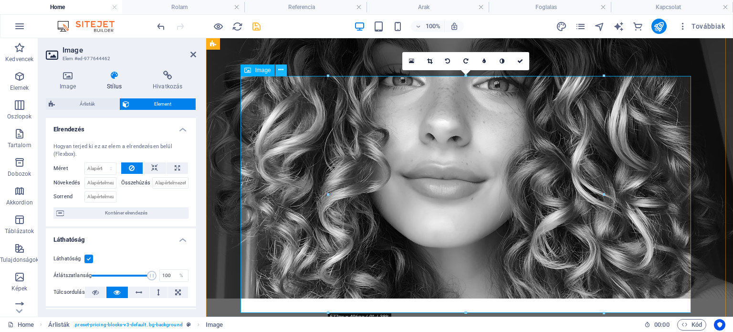
click at [282, 69] on icon at bounding box center [280, 70] width 5 height 10
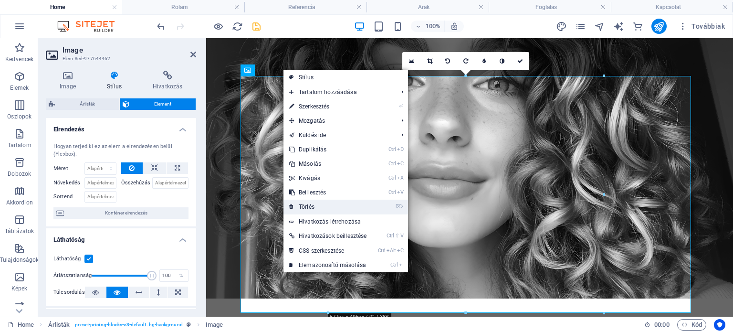
click at [298, 207] on link "⌦ Törlés" at bounding box center [327, 206] width 89 height 14
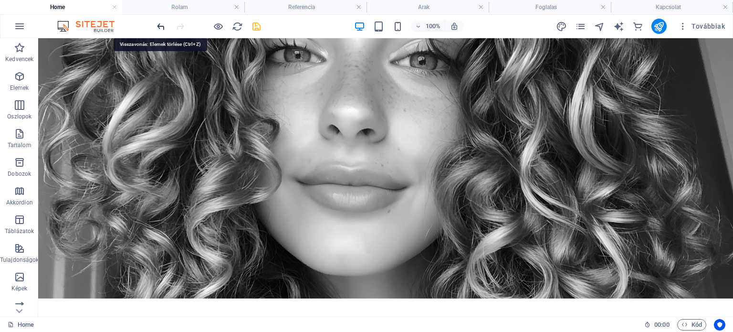
click at [163, 22] on icon "undo" at bounding box center [160, 26] width 11 height 11
click at [258, 26] on icon "save" at bounding box center [256, 26] width 11 height 11
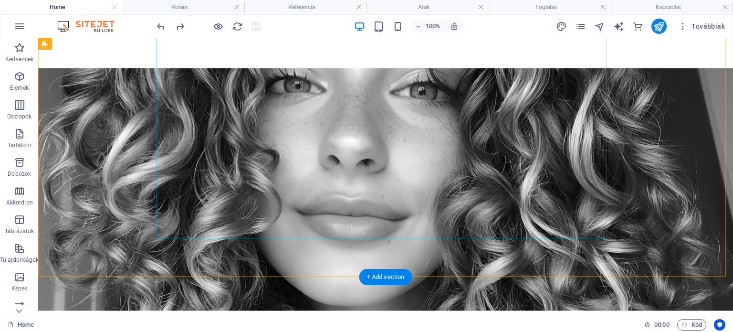
scroll to position [902, 0]
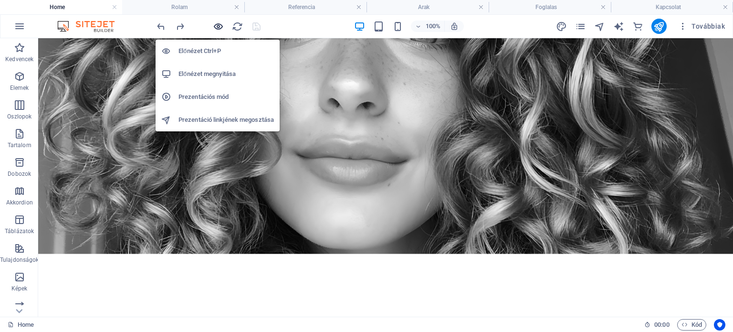
click at [218, 24] on icon "button" at bounding box center [218, 26] width 11 height 11
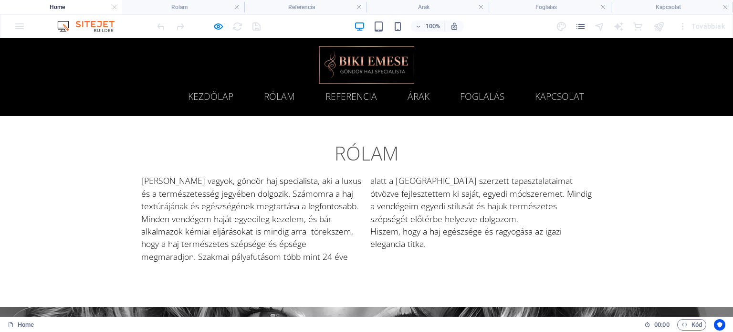
scroll to position [519, 0]
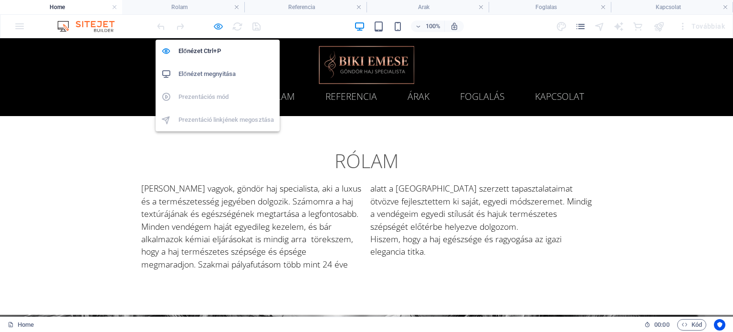
click at [218, 28] on icon "button" at bounding box center [218, 26] width 11 height 11
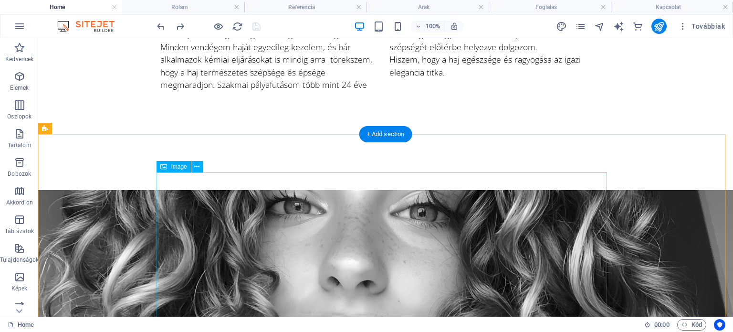
scroll to position [710, 0]
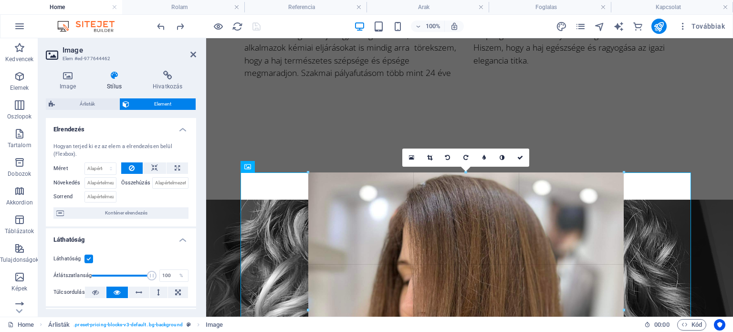
drag, startPoint x: 587, startPoint y: 171, endPoint x: 582, endPoint y: 134, distance: 37.6
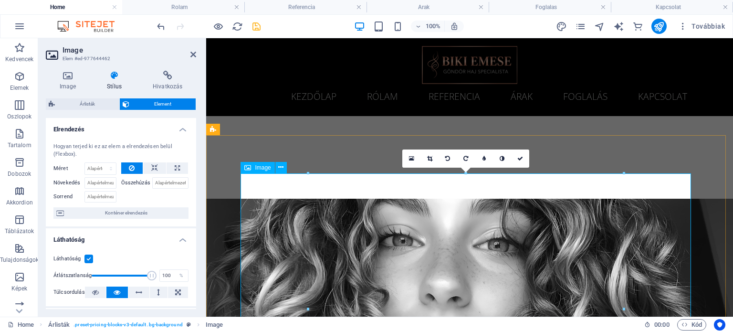
scroll to position [710, 0]
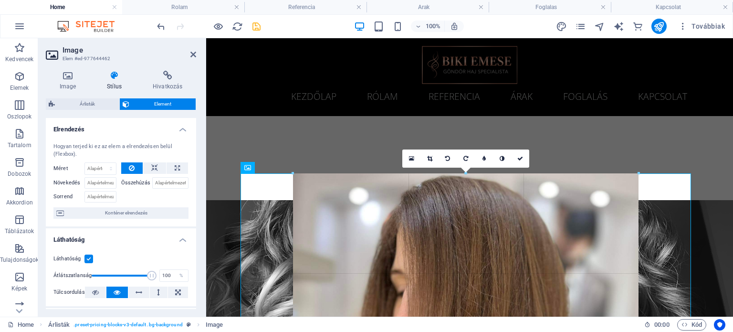
drag, startPoint x: 351, startPoint y: 171, endPoint x: 360, endPoint y: 143, distance: 30.2
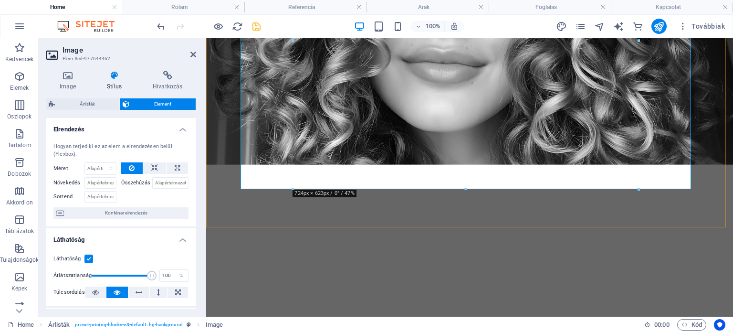
scroll to position [996, 0]
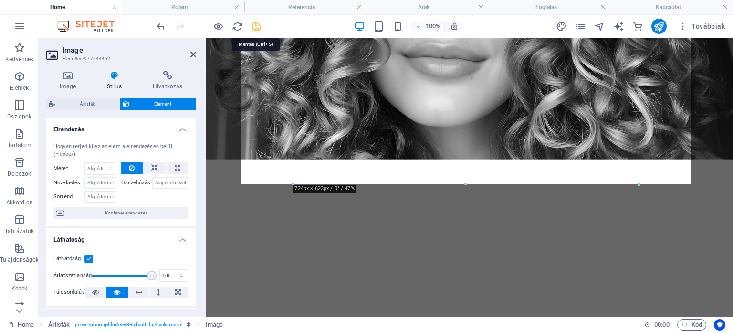
click at [258, 28] on icon "save" at bounding box center [256, 26] width 11 height 11
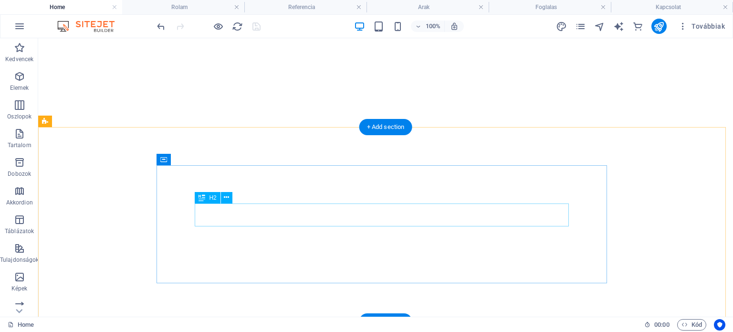
scroll to position [1091, 0]
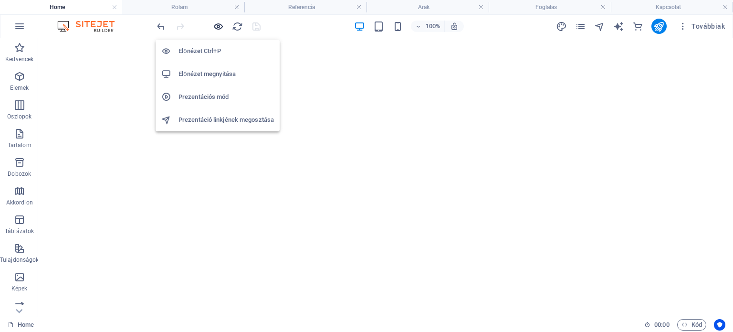
click at [216, 24] on icon "button" at bounding box center [218, 26] width 11 height 11
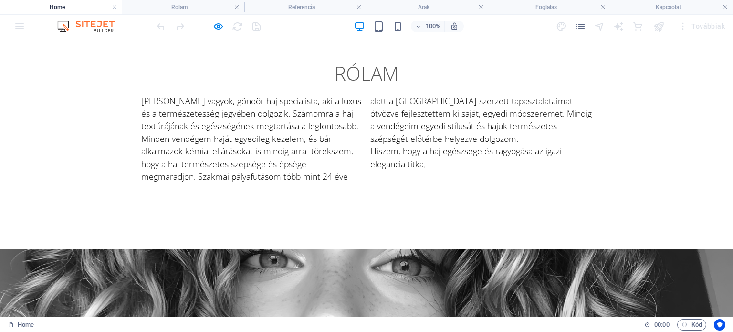
scroll to position [662, 0]
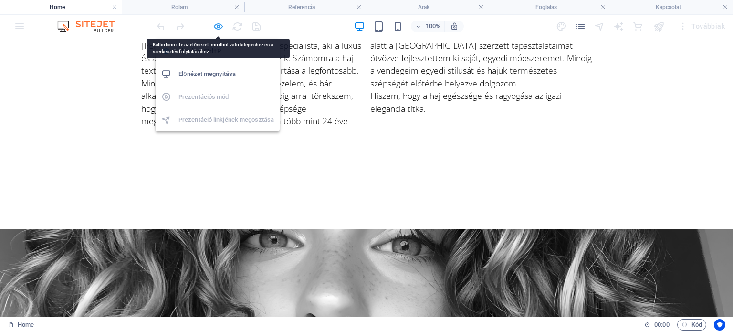
click at [216, 21] on icon "button" at bounding box center [218, 26] width 11 height 11
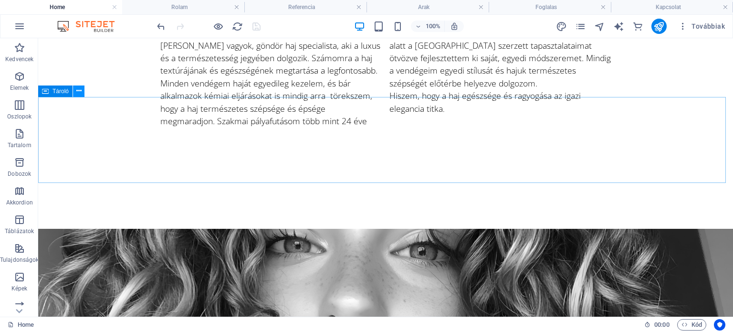
click at [80, 93] on icon at bounding box center [78, 91] width 5 height 10
click at [81, 94] on icon at bounding box center [78, 91] width 5 height 10
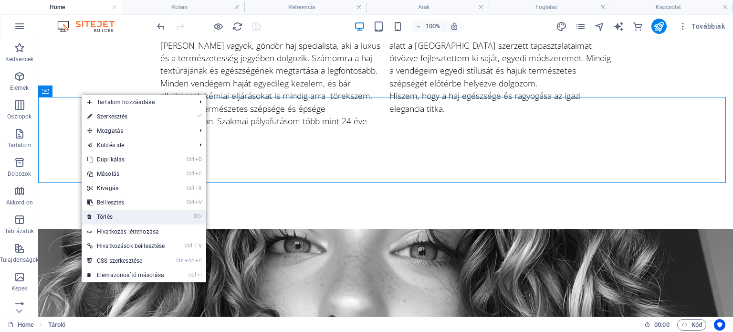
click at [125, 216] on link "⌦ Törlés" at bounding box center [126, 216] width 89 height 14
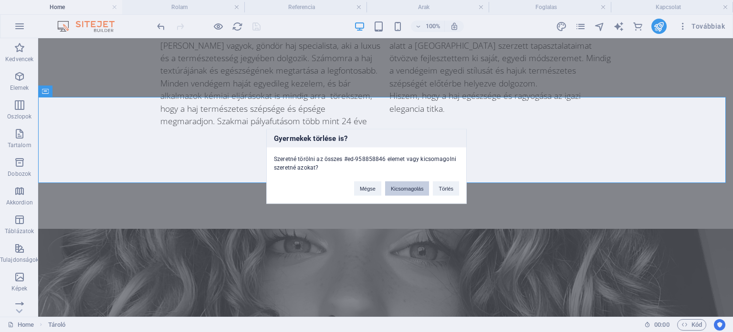
click at [414, 191] on button "Kicsomagolás" at bounding box center [407, 188] width 44 height 14
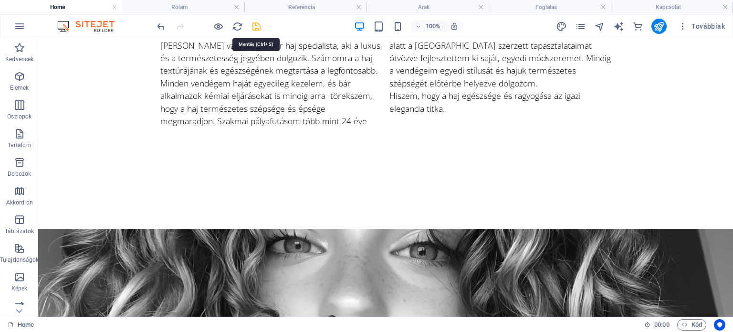
click at [259, 29] on icon "save" at bounding box center [256, 26] width 11 height 11
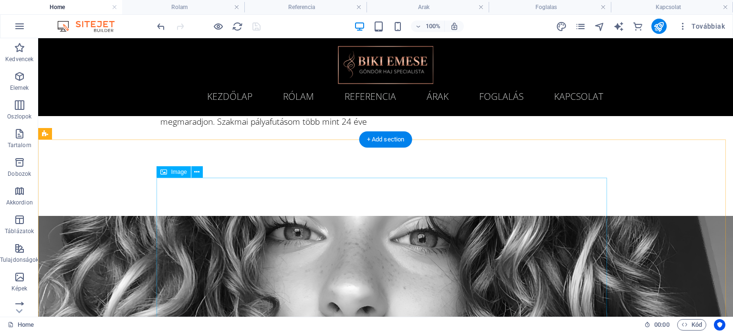
scroll to position [518, 0]
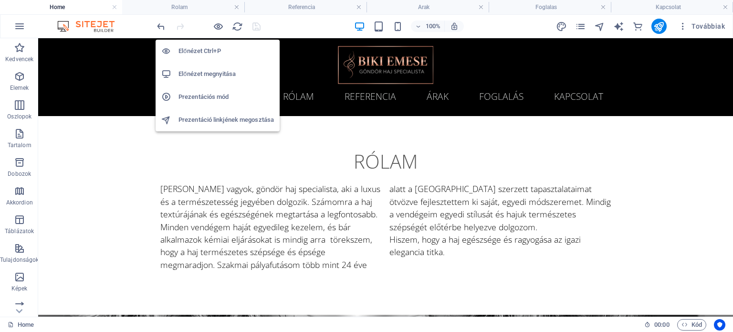
click at [201, 52] on h6 "Előnézet Ctrl+P" at bounding box center [225, 50] width 95 height 11
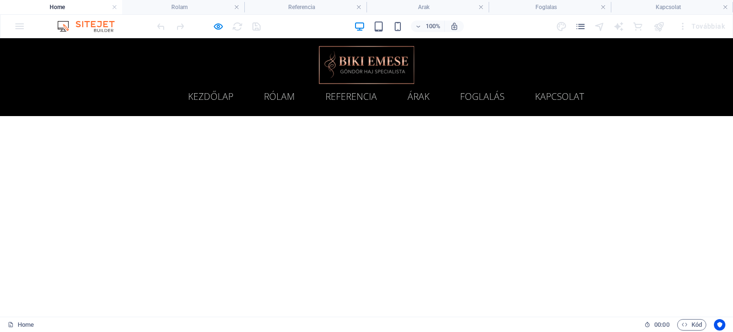
scroll to position [0, 0]
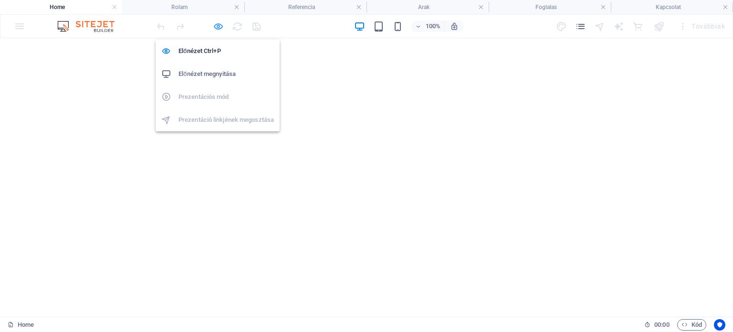
click at [215, 22] on icon "button" at bounding box center [218, 26] width 11 height 11
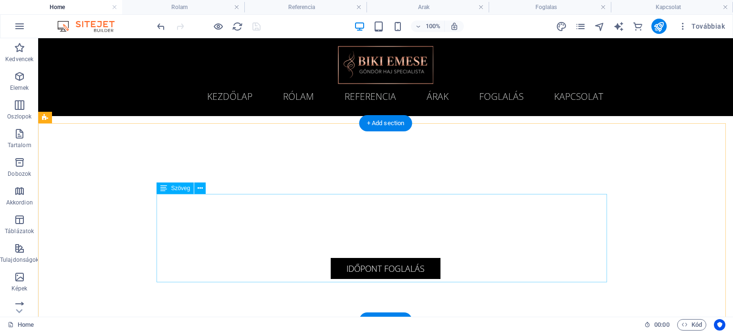
scroll to position [218, 0]
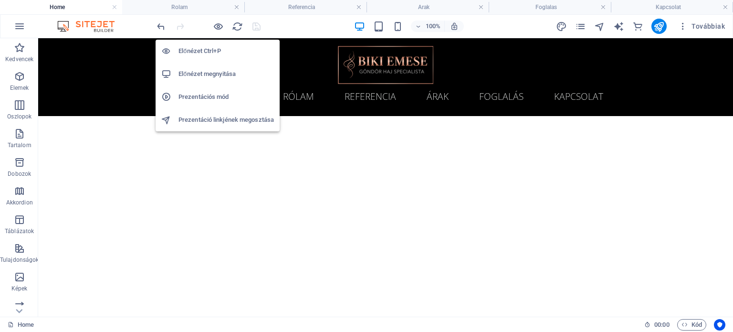
click at [219, 75] on h6 "Előnézet megnyitása" at bounding box center [225, 73] width 95 height 11
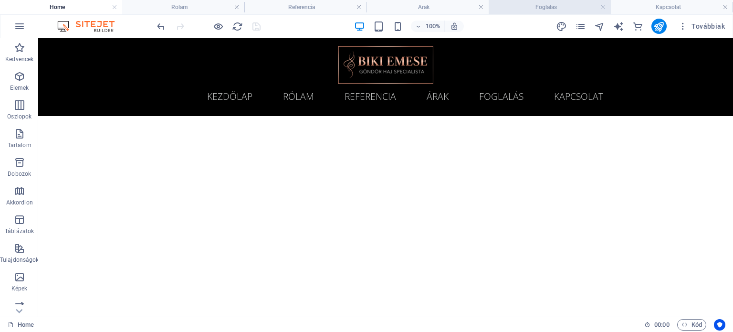
click at [519, 10] on h4 "Foglalas" at bounding box center [549, 7] width 122 height 10
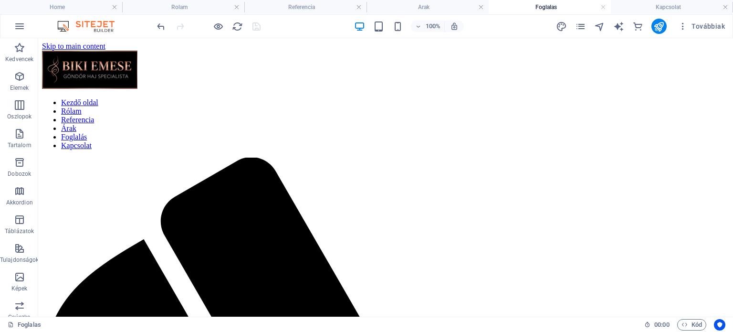
scroll to position [0, 0]
click at [82, 110] on icon at bounding box center [81, 110] width 5 height 10
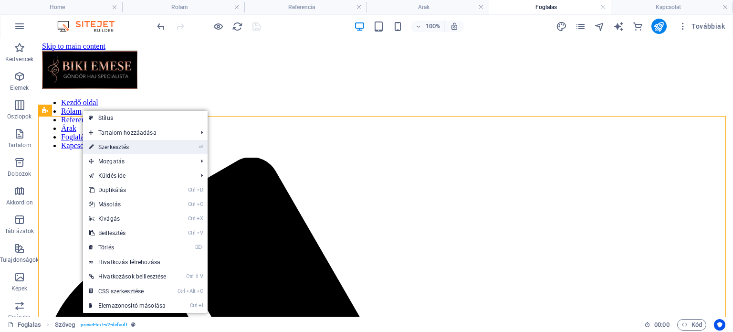
click at [116, 145] on link "⏎ Szerkesztés" at bounding box center [127, 147] width 89 height 14
select select "preset-text-v2-default"
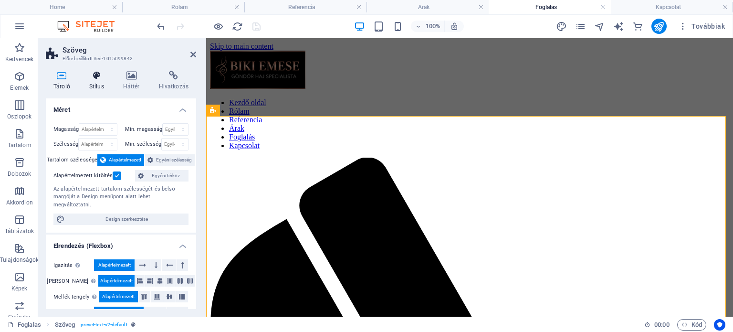
click at [95, 74] on icon at bounding box center [97, 76] width 30 height 10
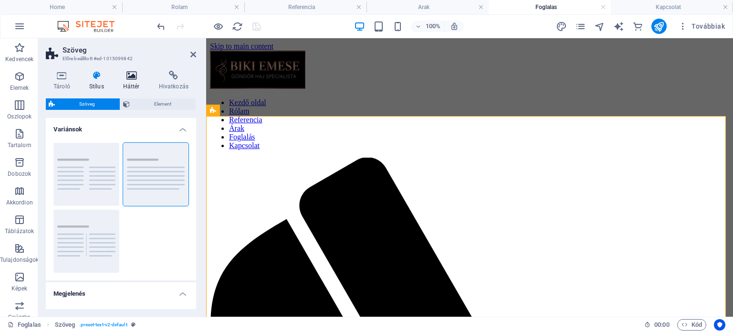
click at [128, 75] on icon at bounding box center [131, 76] width 32 height 10
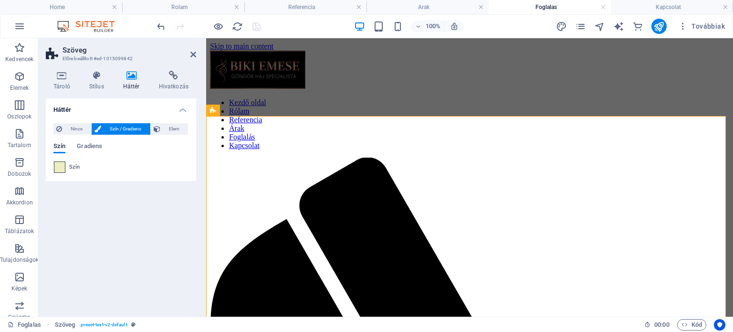
click at [61, 166] on span at bounding box center [59, 167] width 10 height 10
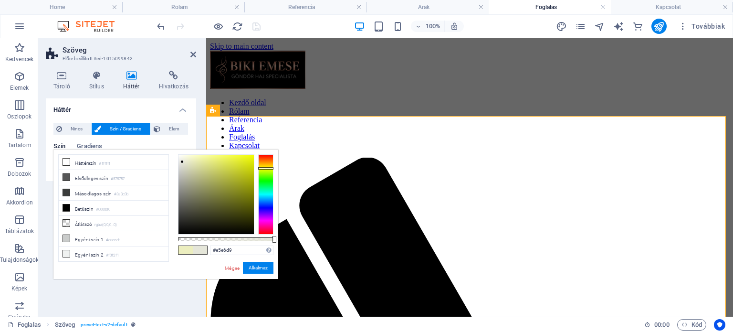
click at [182, 162] on div at bounding box center [215, 194] width 75 height 79
click at [180, 167] on div at bounding box center [215, 194] width 75 height 79
click at [181, 175] on div at bounding box center [215, 194] width 75 height 79
click at [180, 159] on div at bounding box center [215, 194] width 75 height 79
type input "#e4e4dd"
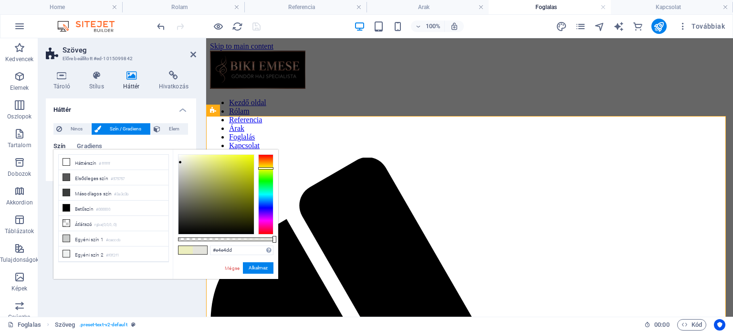
click at [180, 162] on div at bounding box center [215, 194] width 75 height 79
click at [257, 267] on button "Alkalmaz" at bounding box center [258, 267] width 31 height 11
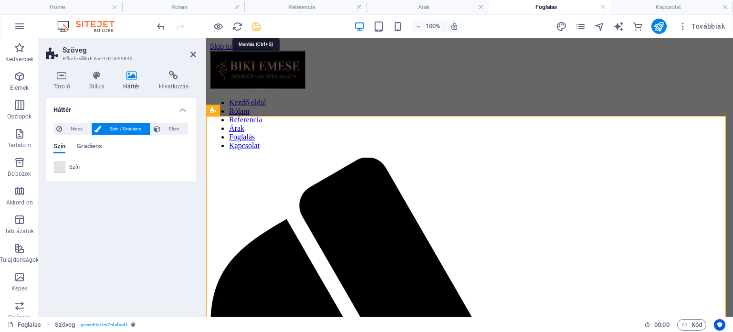
click at [254, 25] on icon "save" at bounding box center [256, 26] width 11 height 11
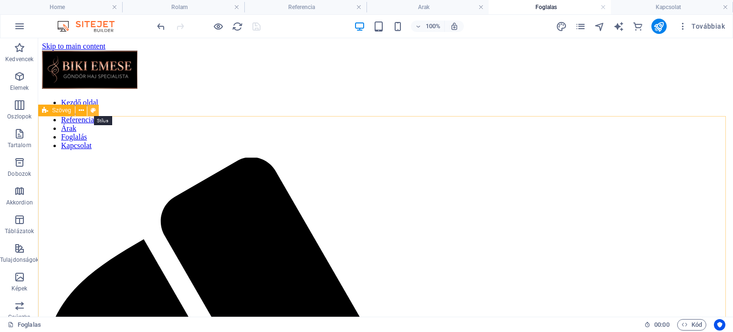
click at [94, 108] on icon at bounding box center [93, 110] width 5 height 10
select select "preset-text-v2-default"
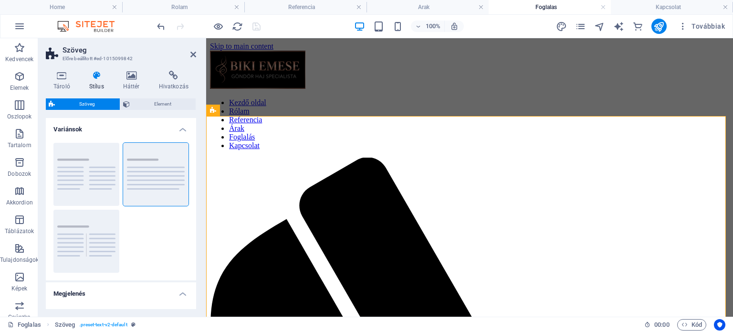
click at [100, 76] on icon at bounding box center [97, 76] width 30 height 10
click at [132, 73] on icon at bounding box center [131, 76] width 32 height 10
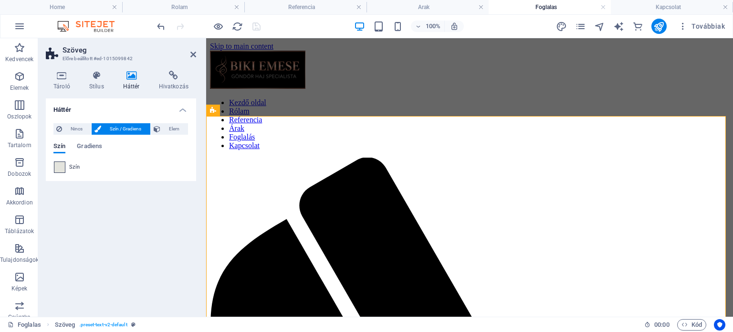
click at [62, 166] on span at bounding box center [59, 167] width 10 height 10
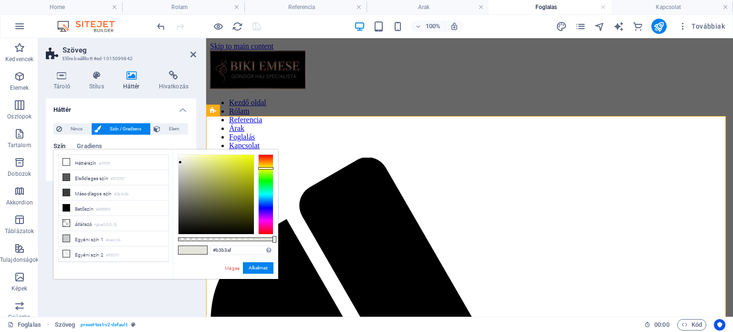
click at [180, 177] on div at bounding box center [215, 194] width 75 height 79
click at [177, 188] on div "#b3b3af Támogatott formátumok #0852ed rgb(8, 82, 237) rgba(8, 82, 237, 90%) hsv…" at bounding box center [225, 283] width 105 height 268
click at [181, 194] on div at bounding box center [215, 194] width 75 height 79
click at [188, 179] on div at bounding box center [215, 194] width 75 height 79
click at [188, 163] on div at bounding box center [215, 194] width 75 height 79
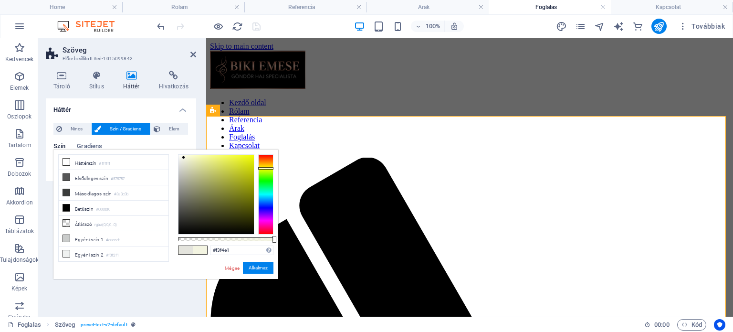
click at [184, 157] on div at bounding box center [215, 194] width 75 height 79
type input "#f0f1ea"
click at [180, 158] on div at bounding box center [215, 194] width 75 height 79
click at [260, 269] on button "Alkalmaz" at bounding box center [258, 267] width 31 height 11
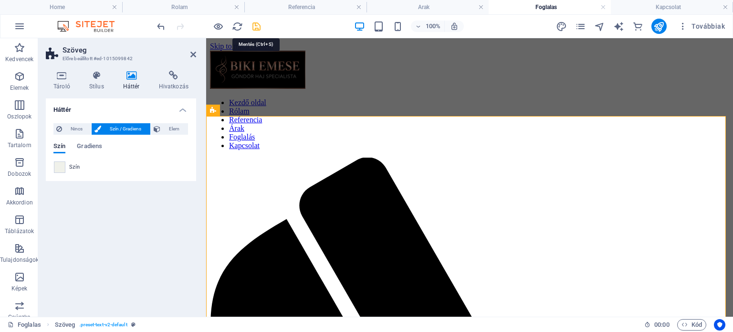
click at [260, 28] on icon "save" at bounding box center [256, 26] width 11 height 11
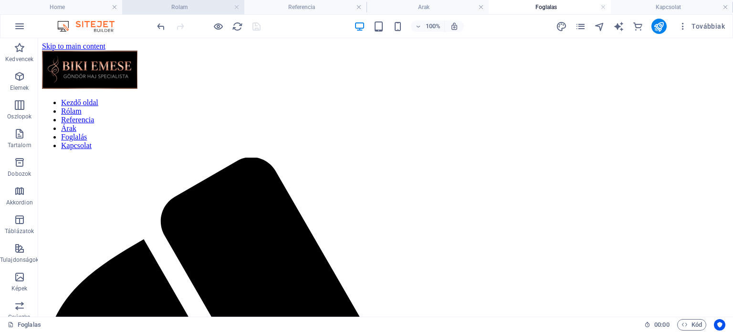
click at [195, 6] on h4 "Rolam" at bounding box center [183, 7] width 122 height 10
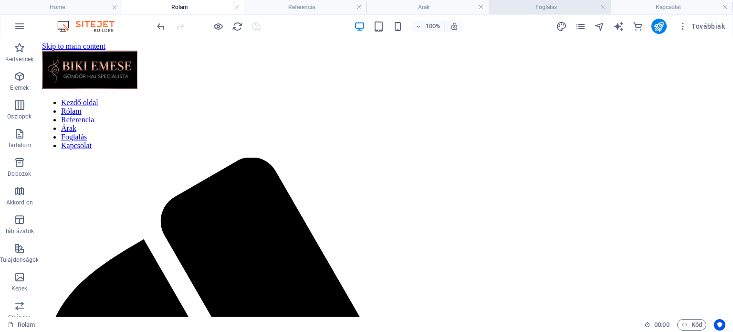
click at [538, 10] on h4 "Foglalas" at bounding box center [549, 7] width 122 height 10
drag, startPoint x: 528, startPoint y: 4, endPoint x: 546, endPoint y: 2, distance: 17.2
click at [548, 4] on h4 "Foglalas" at bounding box center [549, 7] width 122 height 10
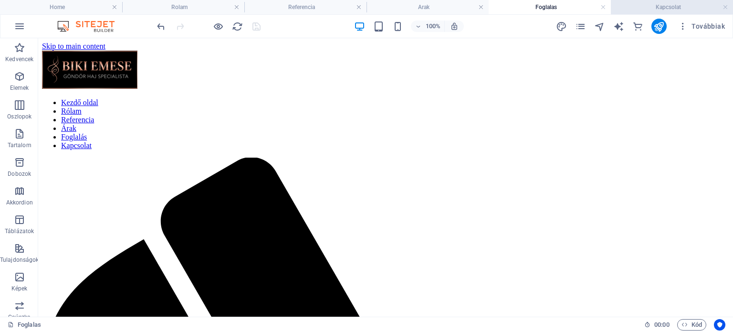
click at [666, 5] on h4 "Kapcsolat" at bounding box center [672, 7] width 122 height 10
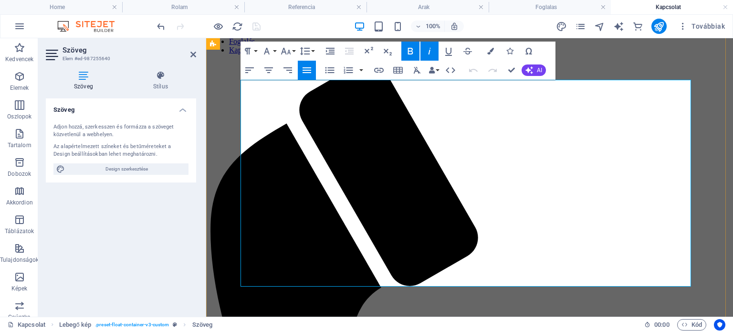
drag, startPoint x: 419, startPoint y: 88, endPoint x: 631, endPoint y: 89, distance: 212.3
click at [286, 52] on icon "button" at bounding box center [285, 50] width 11 height 11
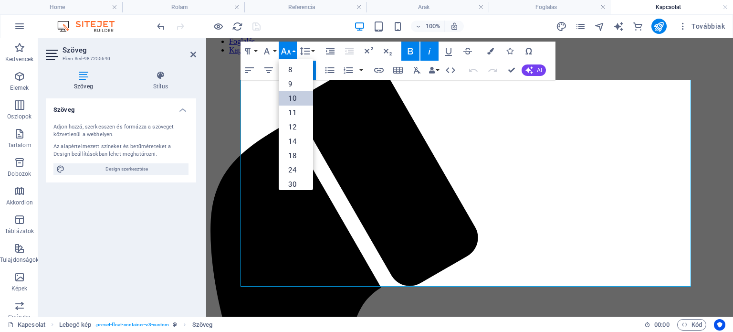
click at [298, 95] on link "10" at bounding box center [296, 98] width 34 height 14
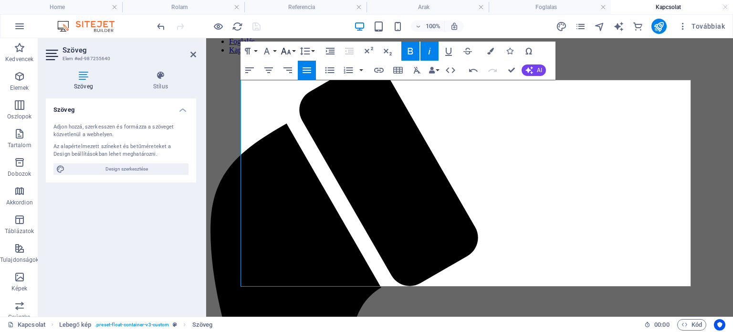
click at [290, 51] on icon "button" at bounding box center [286, 51] width 10 height 7
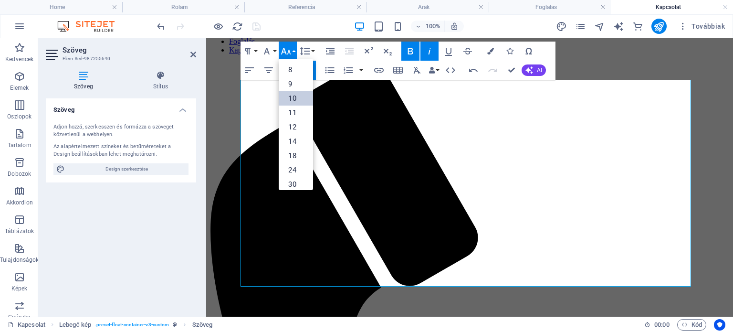
scroll to position [40, 0]
click at [296, 145] on link "30" at bounding box center [296, 144] width 34 height 14
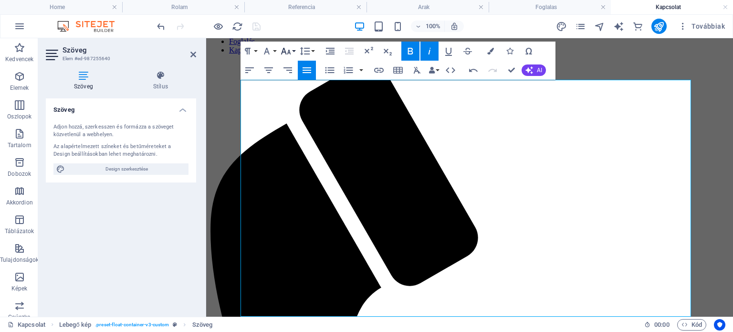
click at [290, 51] on icon "button" at bounding box center [285, 50] width 11 height 11
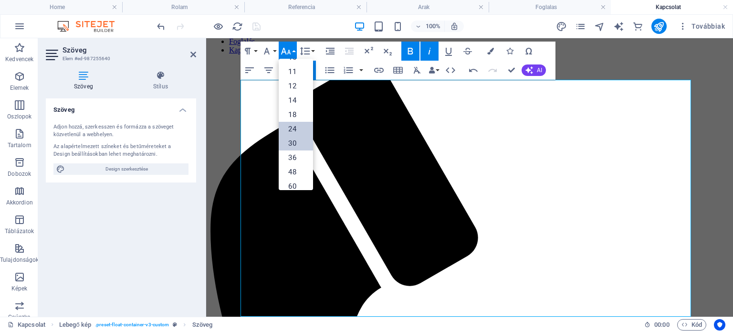
scroll to position [29, 0]
click at [296, 108] on link "14" at bounding box center [296, 112] width 34 height 14
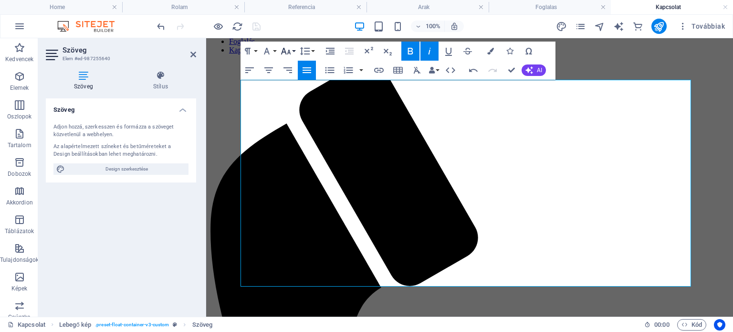
click at [287, 50] on icon "button" at bounding box center [285, 50] width 11 height 11
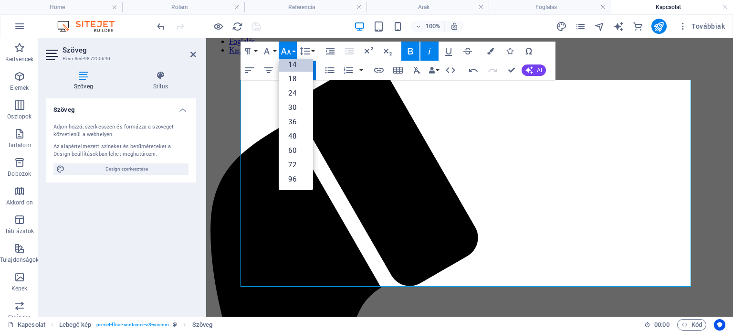
scroll to position [76, 0]
click at [291, 94] on link "24" at bounding box center [296, 93] width 34 height 14
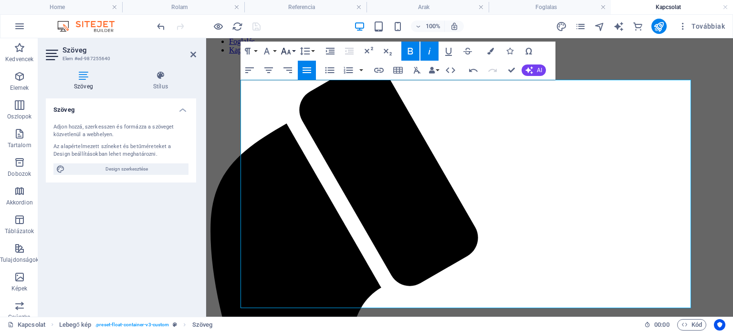
click at [289, 50] on icon "button" at bounding box center [286, 51] width 10 height 7
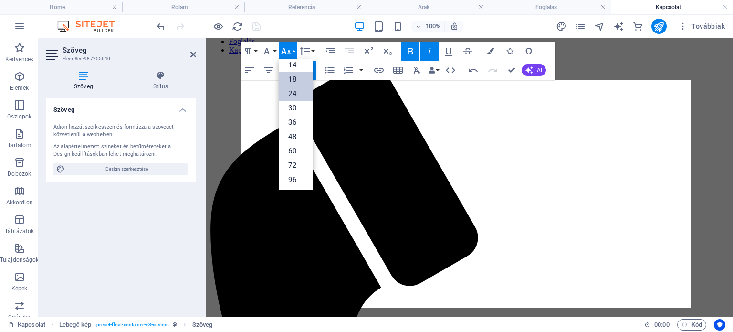
click at [296, 76] on link "18" at bounding box center [296, 79] width 34 height 14
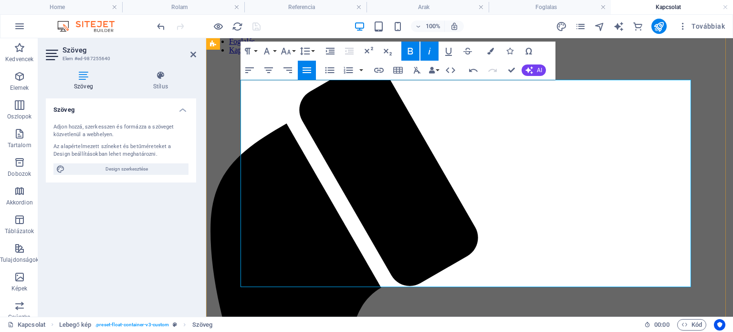
drag, startPoint x: 520, startPoint y: 88, endPoint x: 645, endPoint y: 83, distance: 124.6
click at [448, 53] on icon "button" at bounding box center [448, 52] width 7 height 8
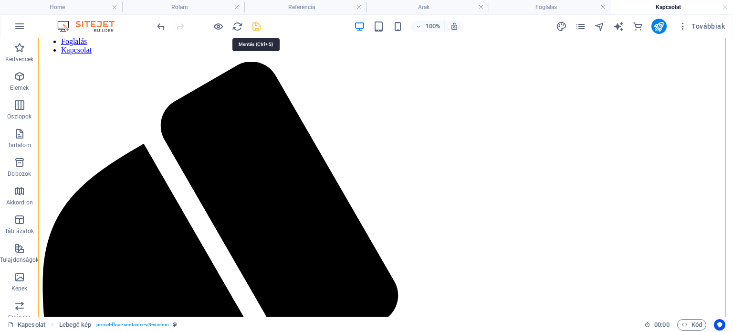
click at [257, 26] on icon "save" at bounding box center [256, 26] width 11 height 11
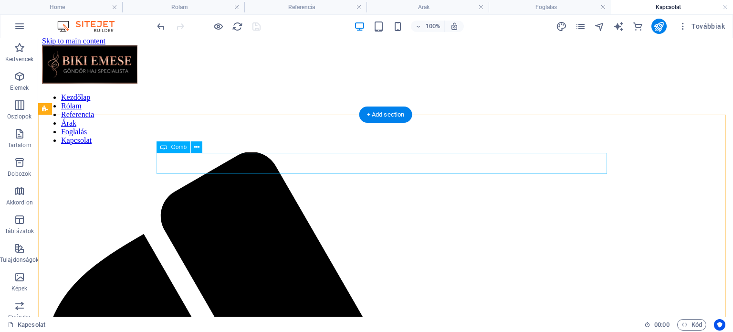
scroll to position [0, 0]
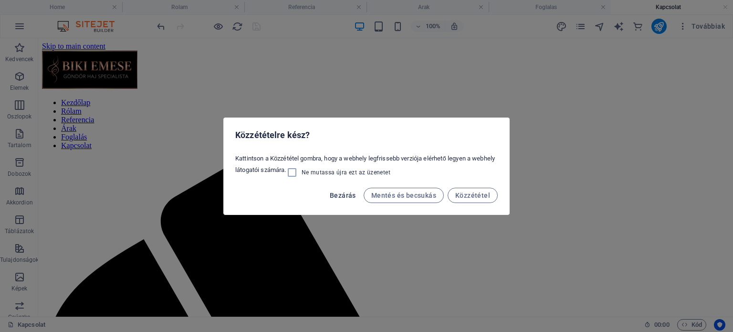
click at [339, 194] on span "Bezárás" at bounding box center [343, 195] width 26 height 8
